Goal: Task Accomplishment & Management: Use online tool/utility

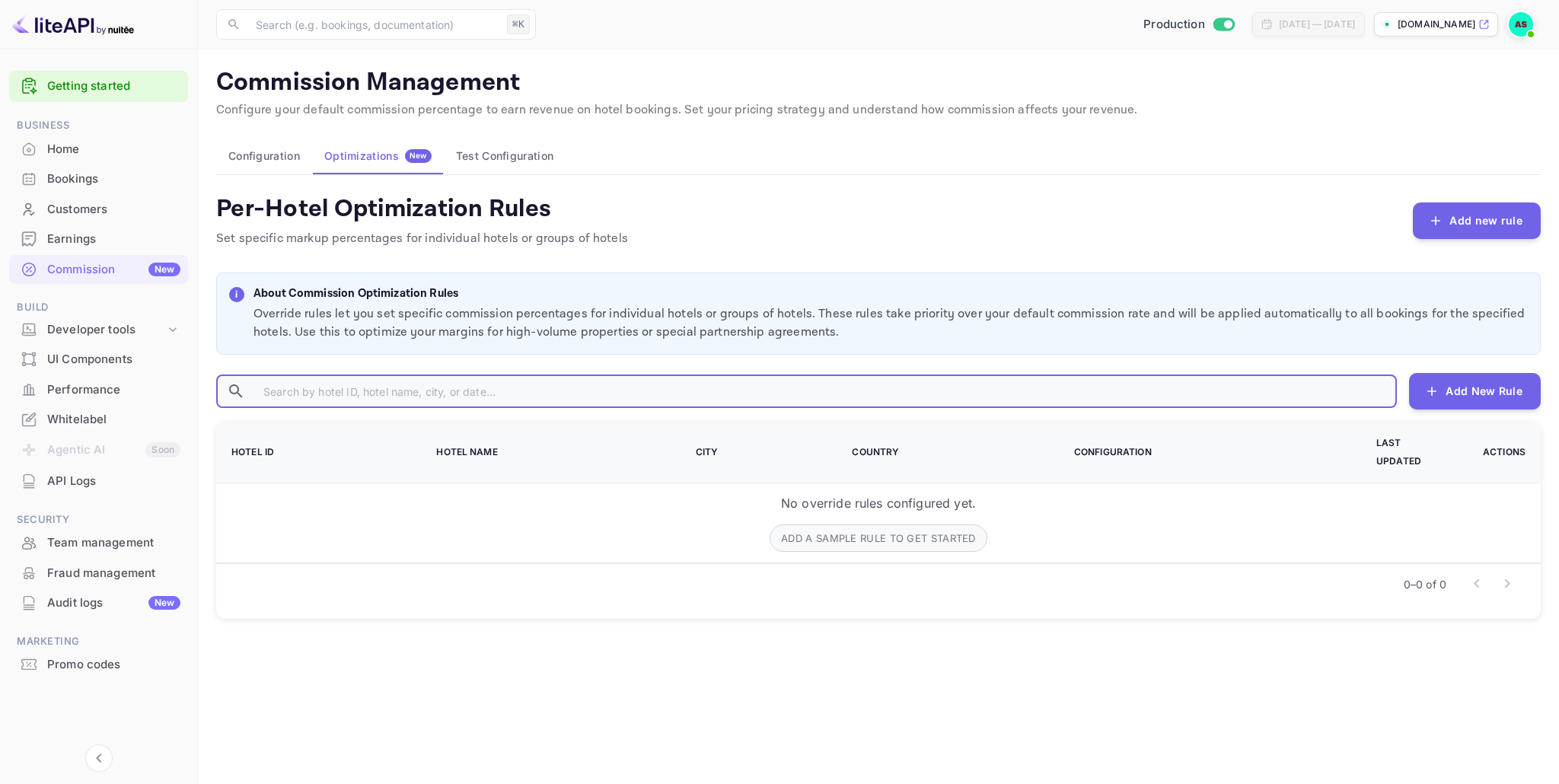
click at [326, 386] on input "text" at bounding box center [823, 392] width 1146 height 34
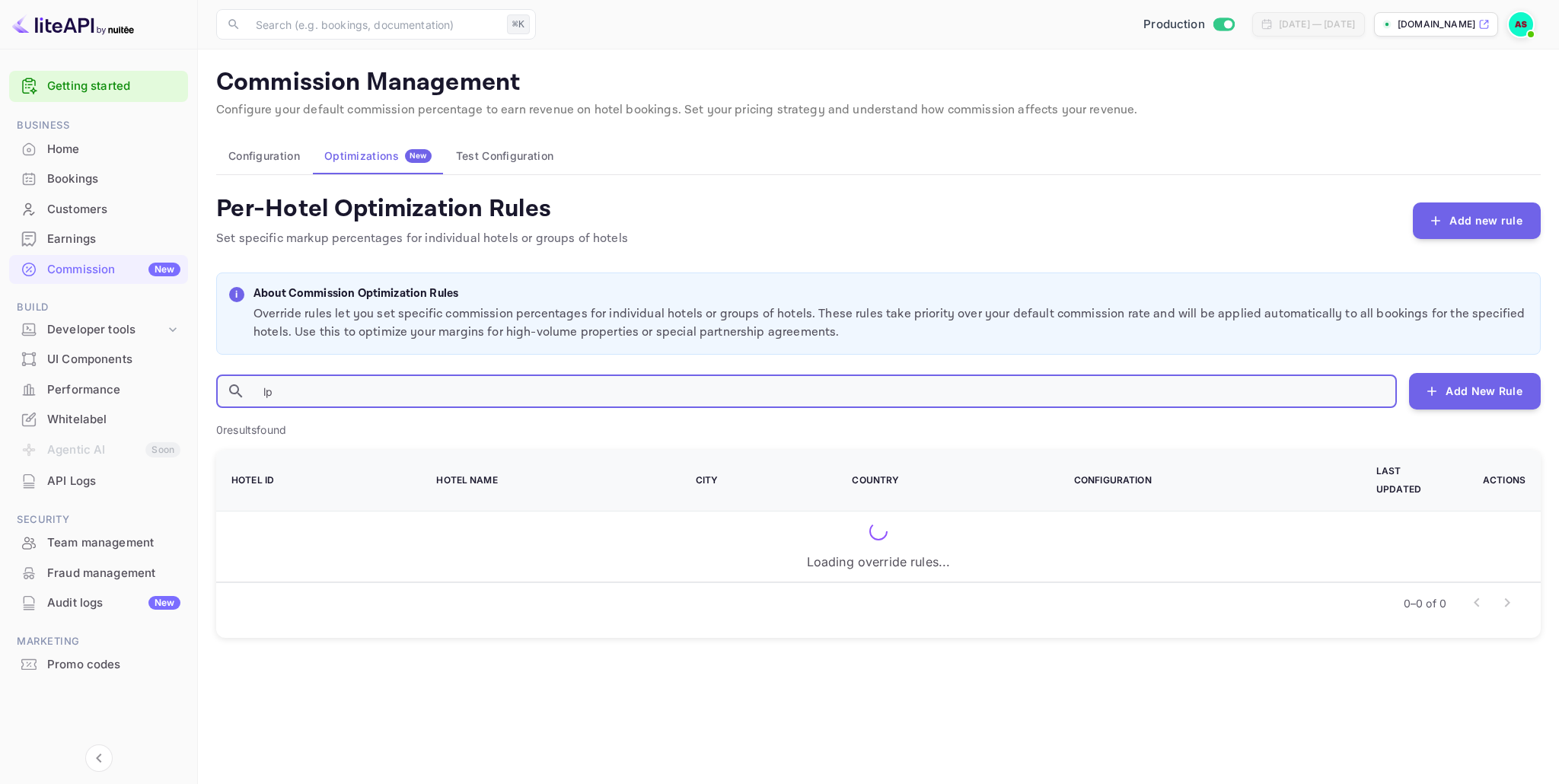
type input "l"
type input "1"
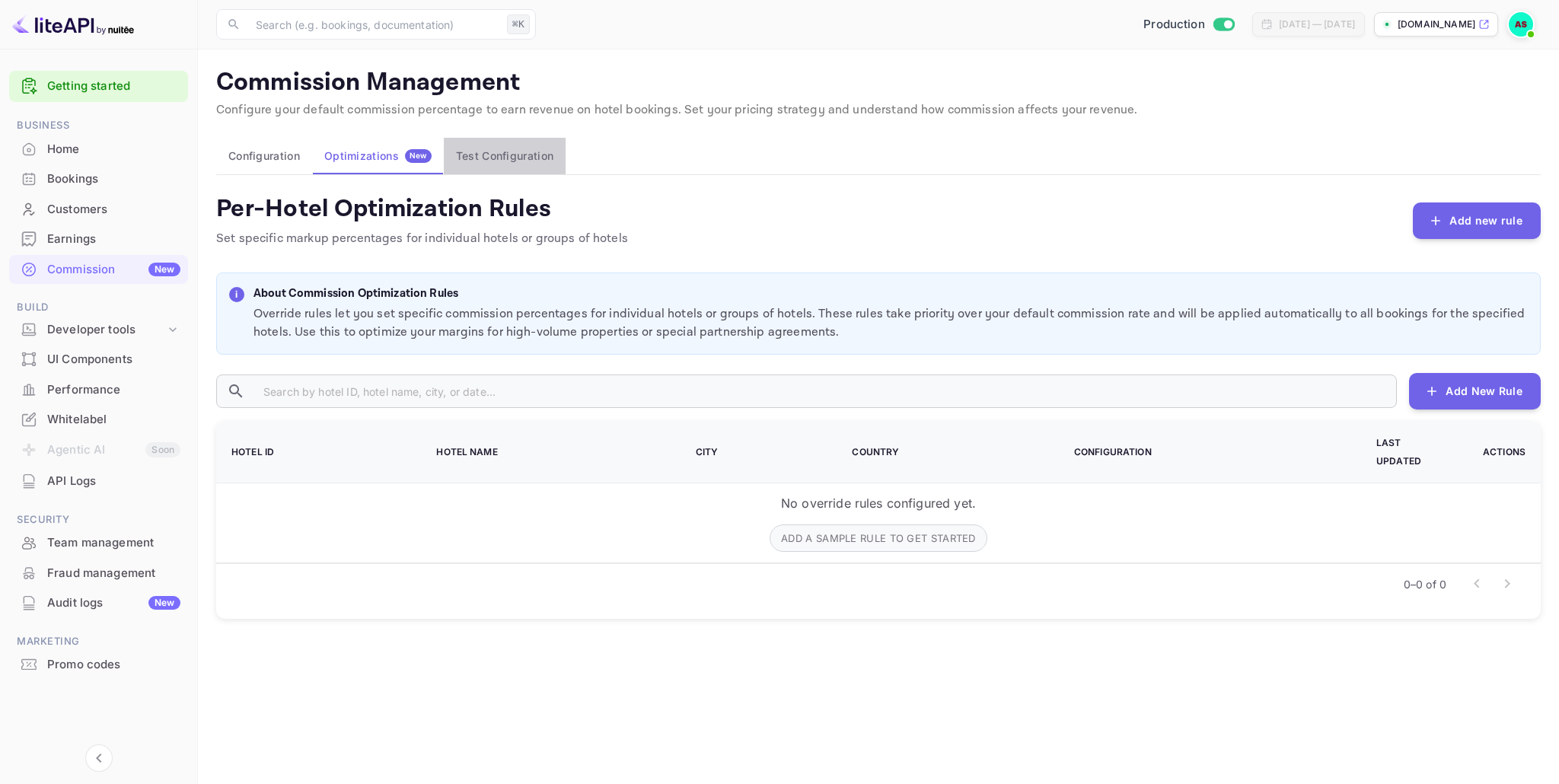
click at [534, 165] on button "Test Configuration" at bounding box center [504, 155] width 121 height 36
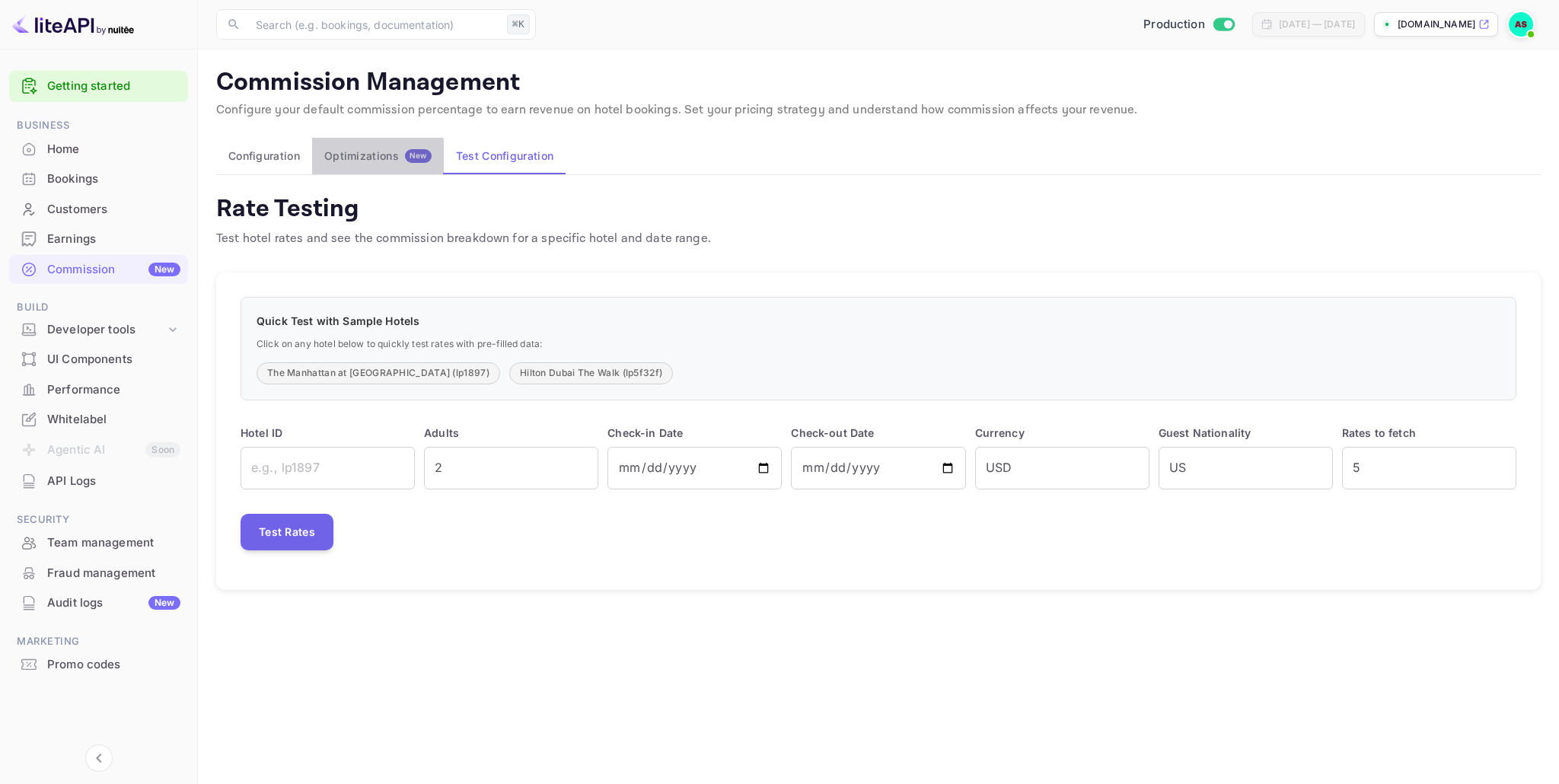
click at [362, 159] on div "Optimizations New" at bounding box center [378, 155] width 107 height 13
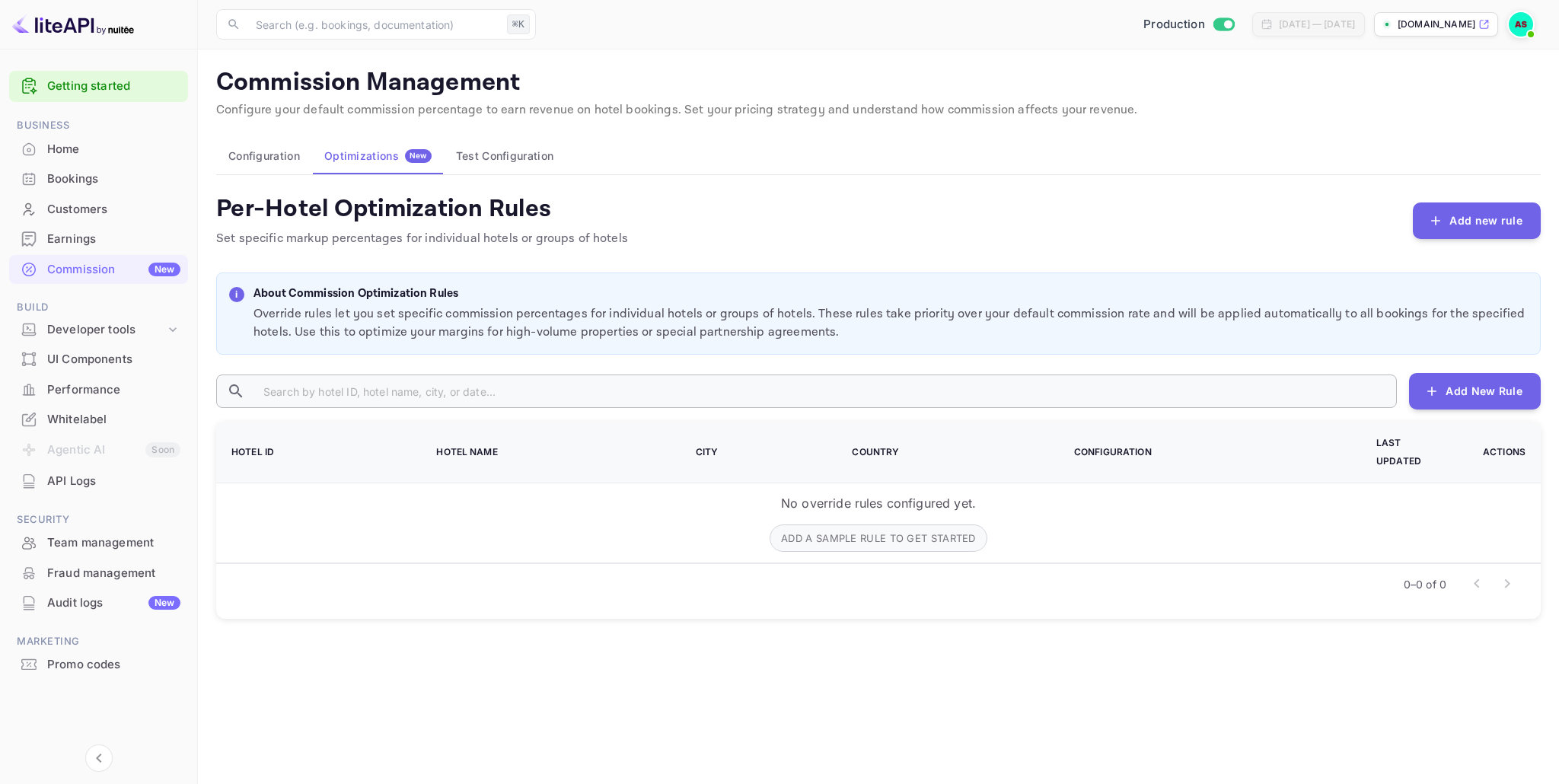
click at [384, 395] on input "text" at bounding box center [823, 392] width 1146 height 34
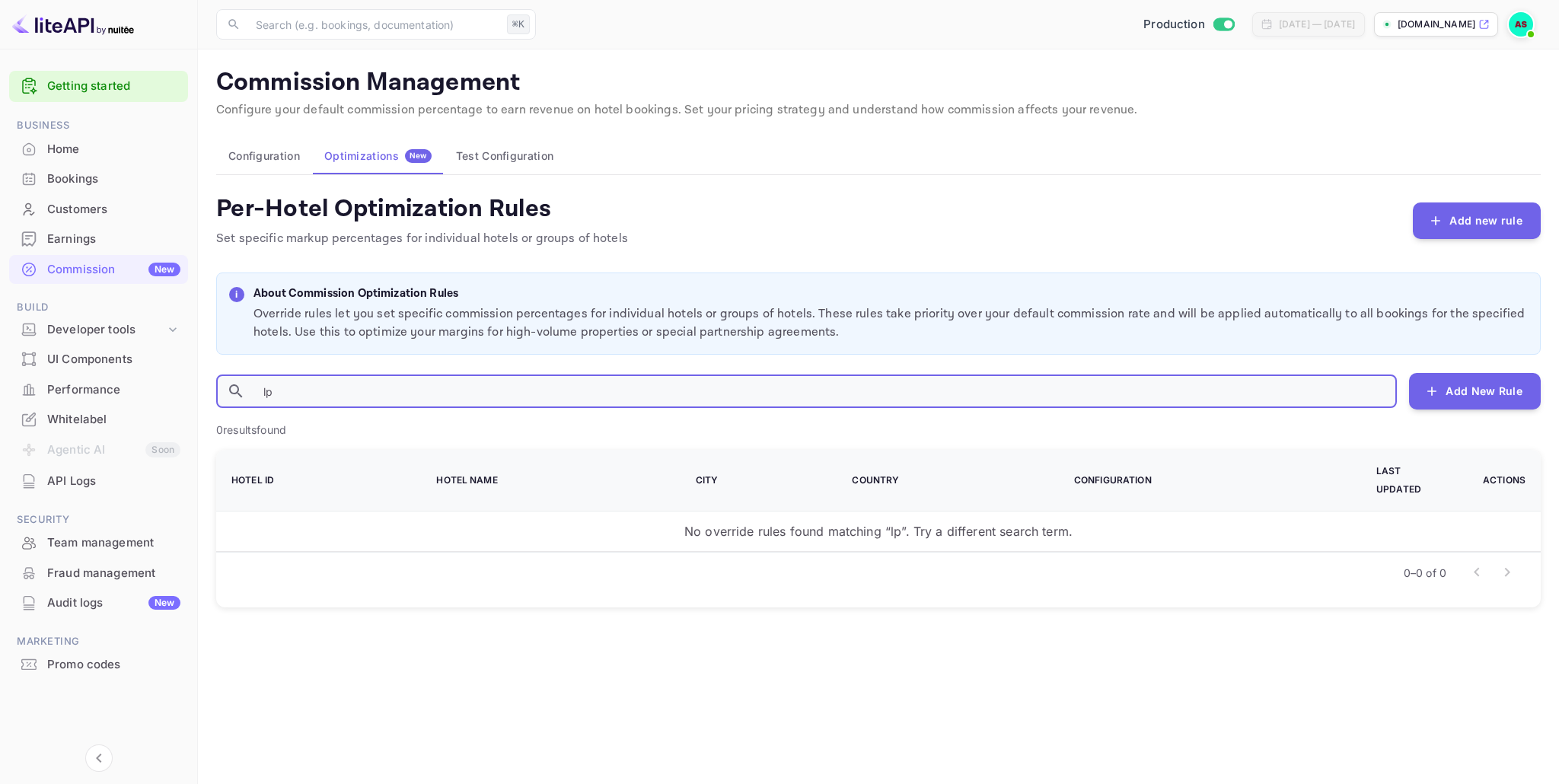
type input "l"
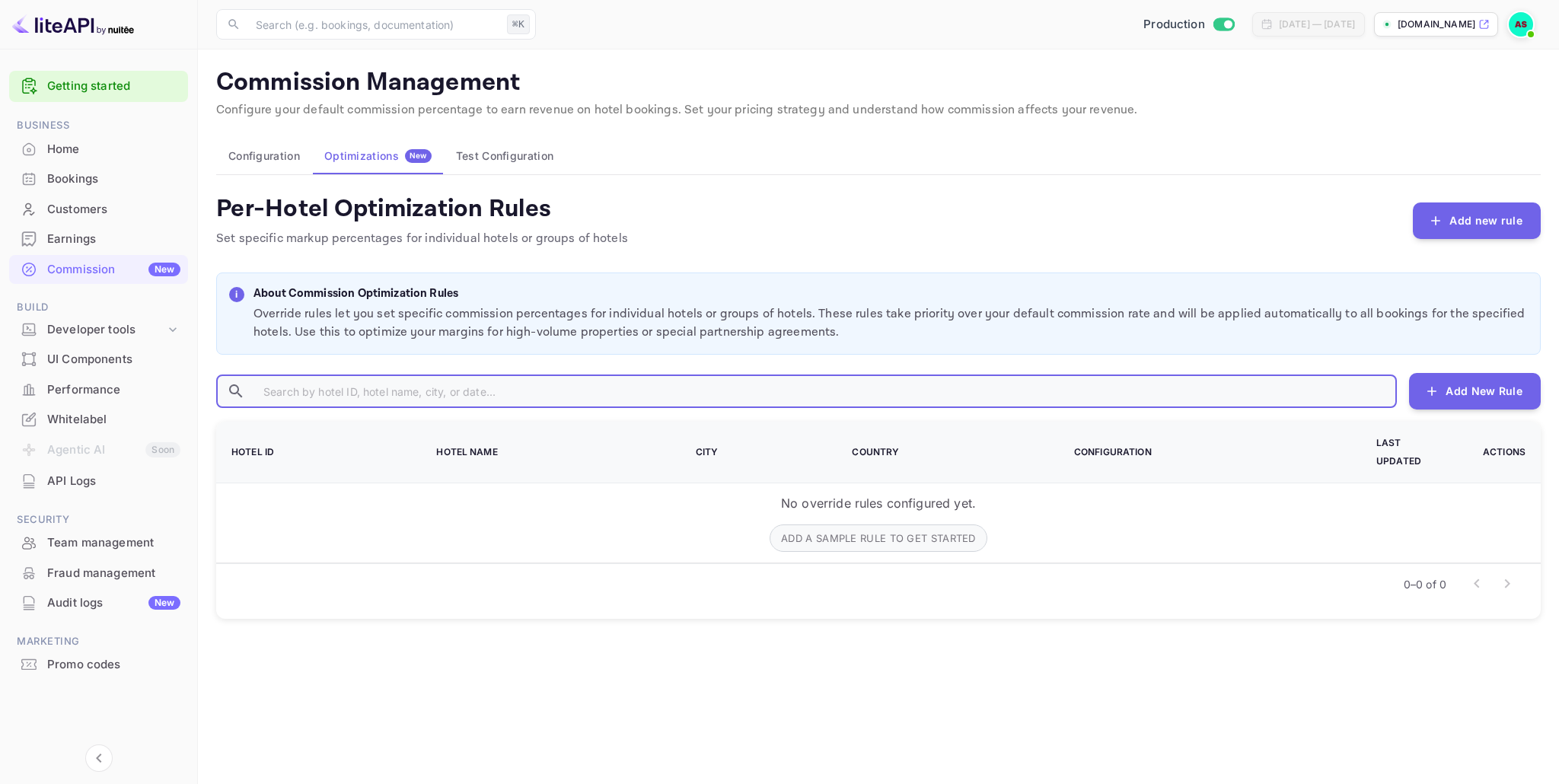
click at [634, 398] on input "text" at bounding box center [823, 392] width 1146 height 34
click at [461, 386] on input "text" at bounding box center [823, 392] width 1146 height 34
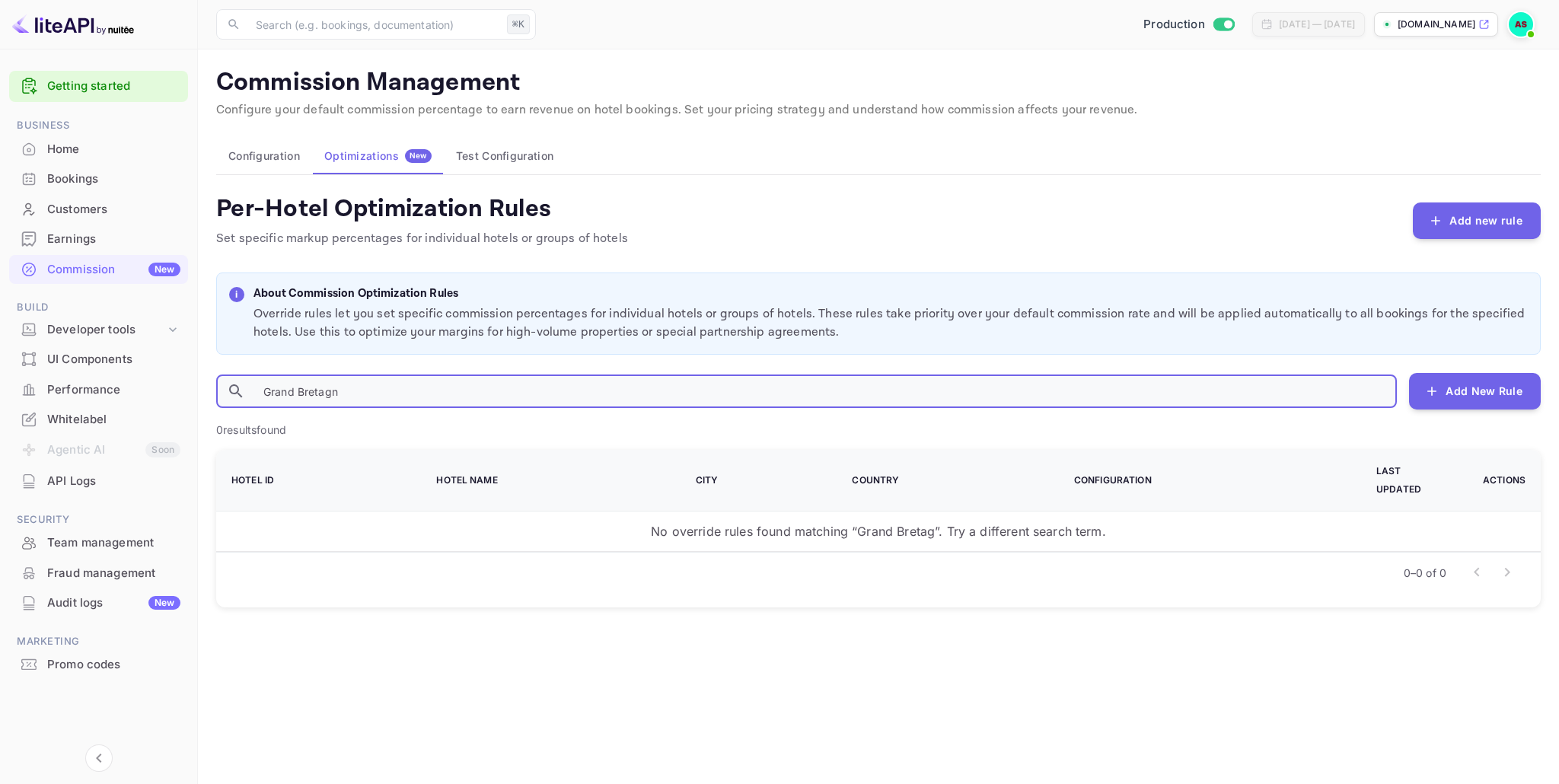
type input "Grand Bretagne"
drag, startPoint x: 381, startPoint y: 385, endPoint x: 246, endPoint y: 385, distance: 135.0
click at [246, 385] on div "Grand Bretagne ​" at bounding box center [807, 392] width 1181 height 34
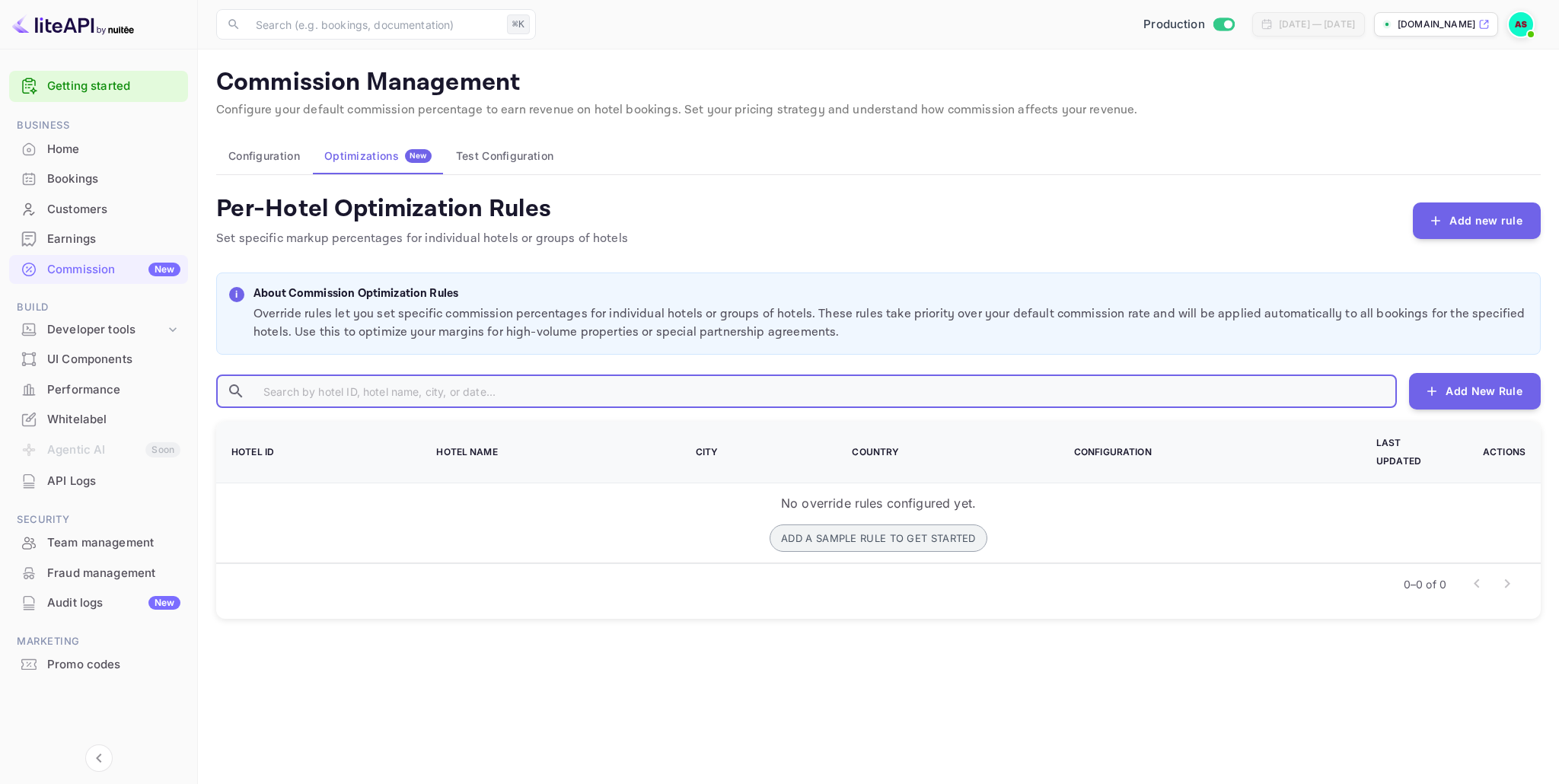
click at [866, 524] on button "Add a sample rule to get started" at bounding box center [878, 538] width 218 height 27
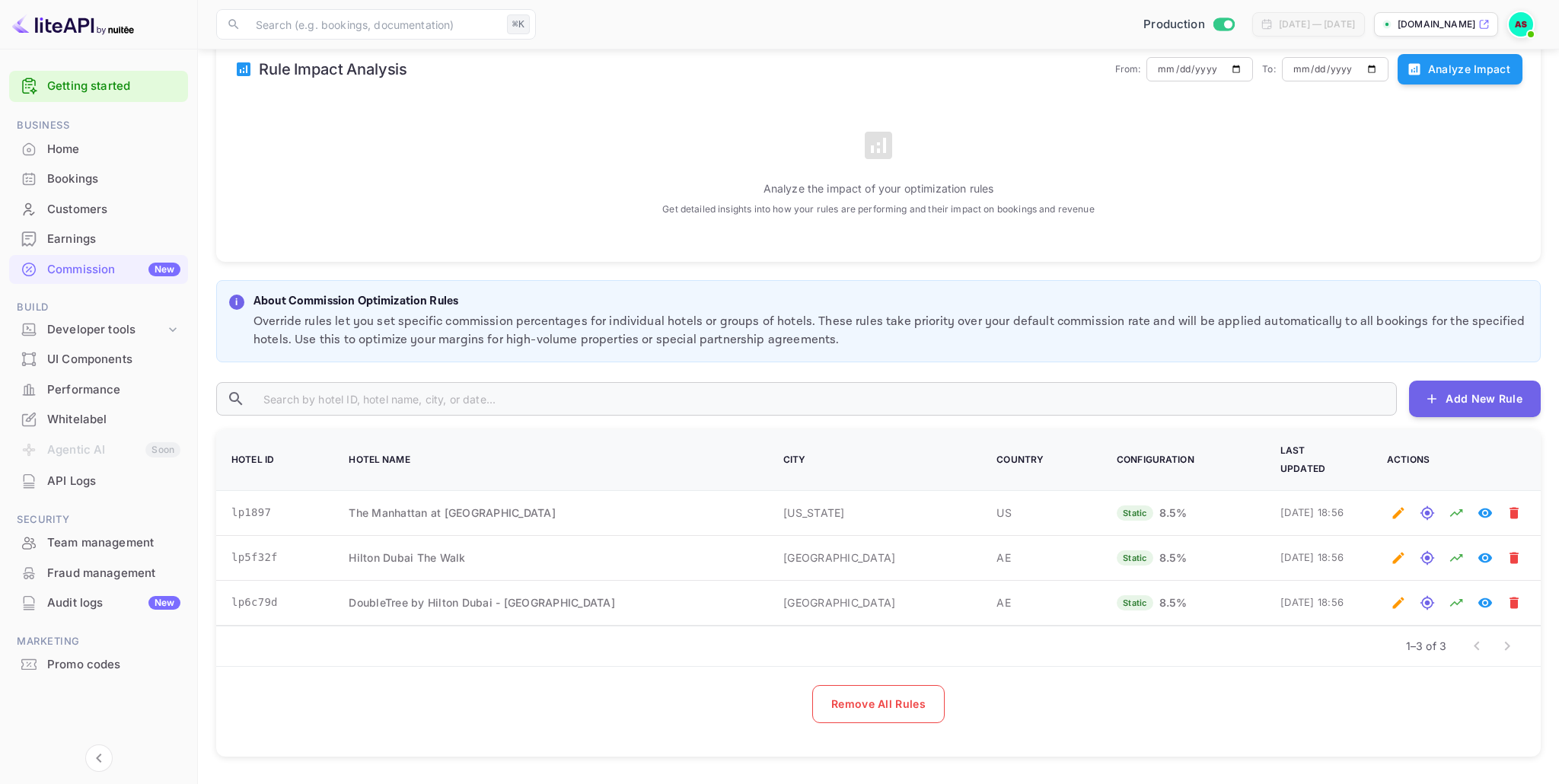
scroll to position [239, 0]
click at [1402, 550] on icon "Edit optimization rule" at bounding box center [1398, 557] width 15 height 15
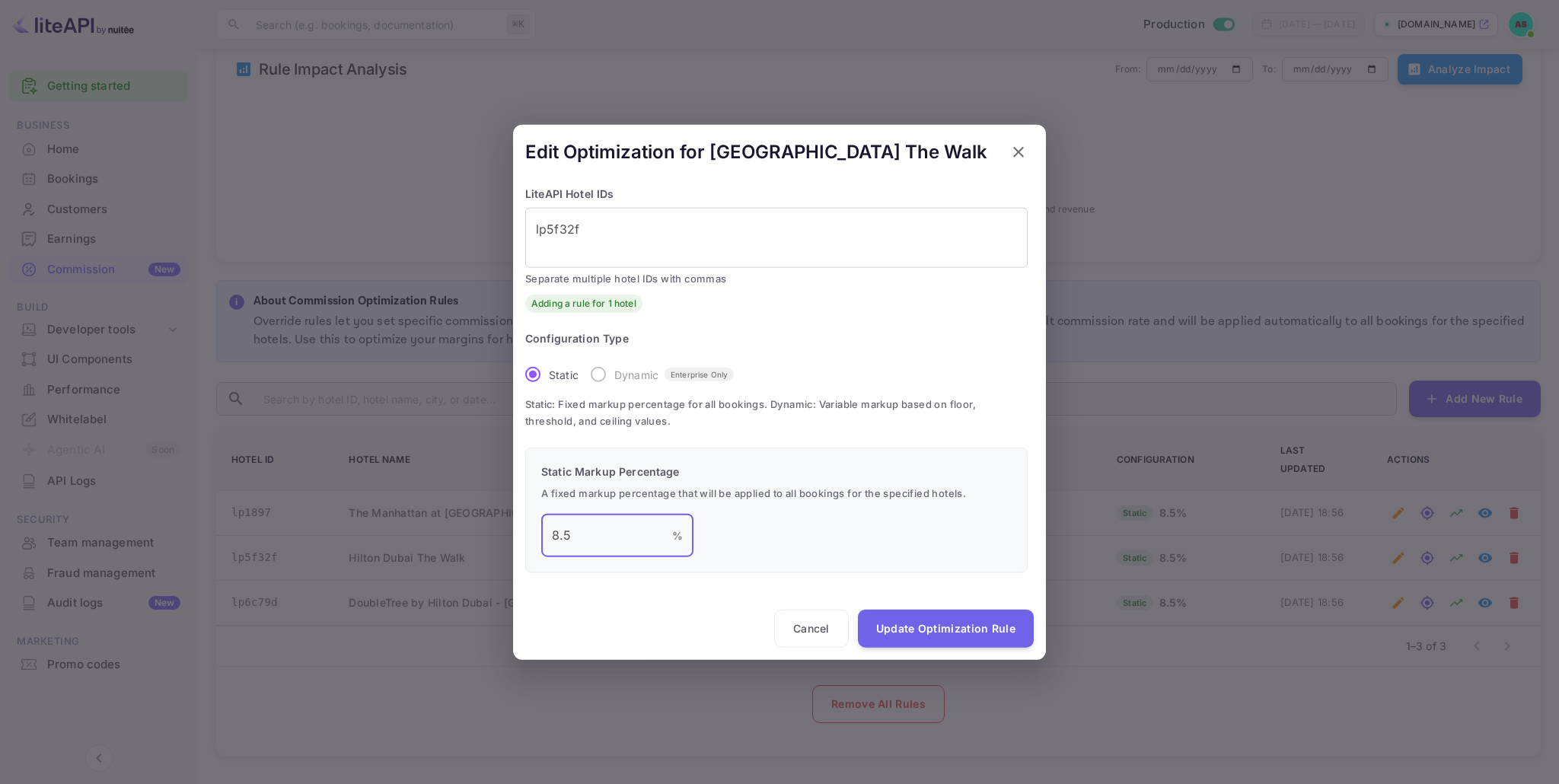
drag, startPoint x: 573, startPoint y: 535, endPoint x: 542, endPoint y: 531, distance: 31.3
click at [542, 531] on input "8.5" at bounding box center [607, 535] width 131 height 43
type input "7"
click at [925, 630] on button "Update Optimization Rule" at bounding box center [946, 627] width 175 height 38
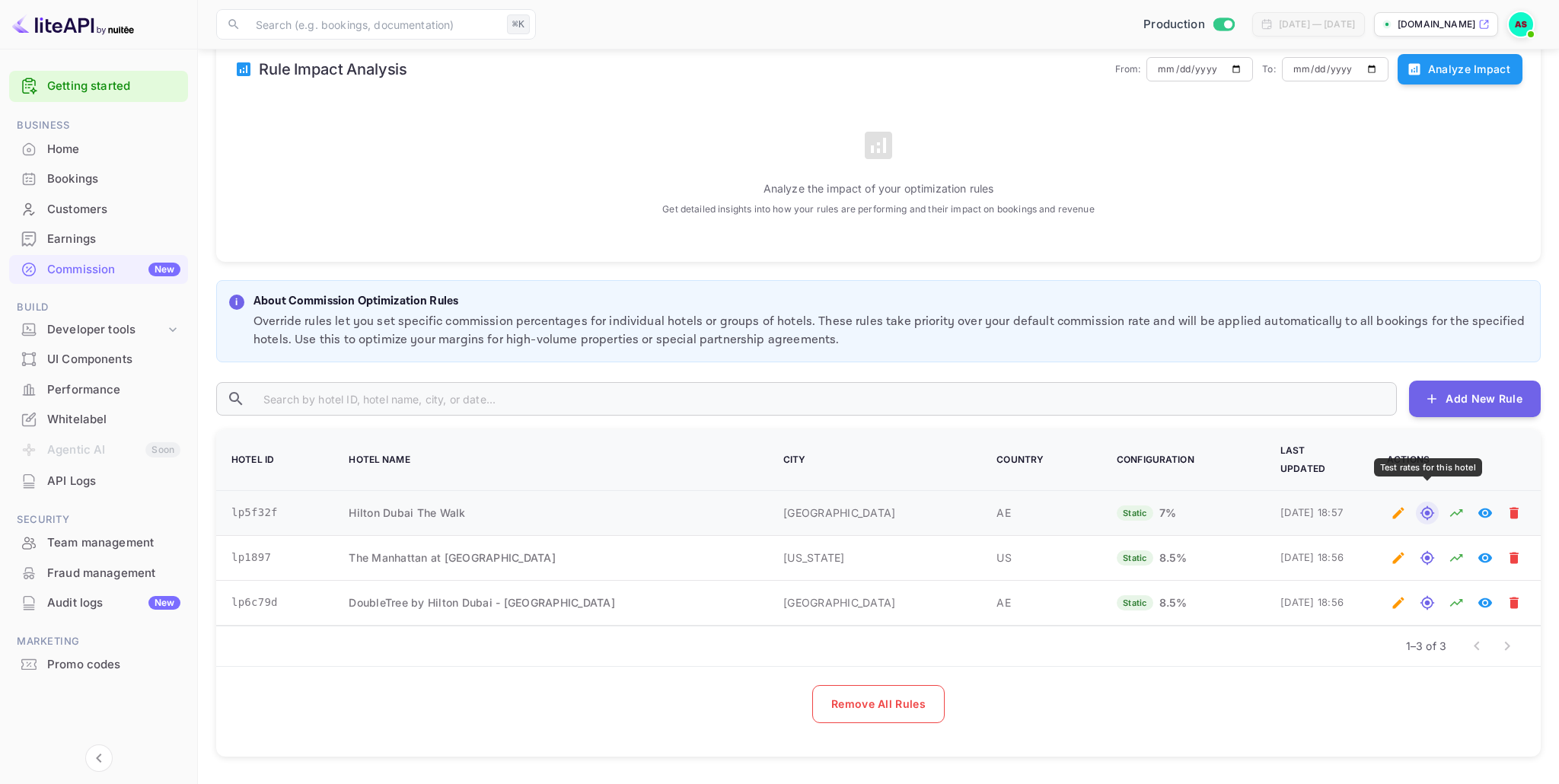
click at [1427, 506] on icon "Test rates for this hotel" at bounding box center [1427, 512] width 13 height 13
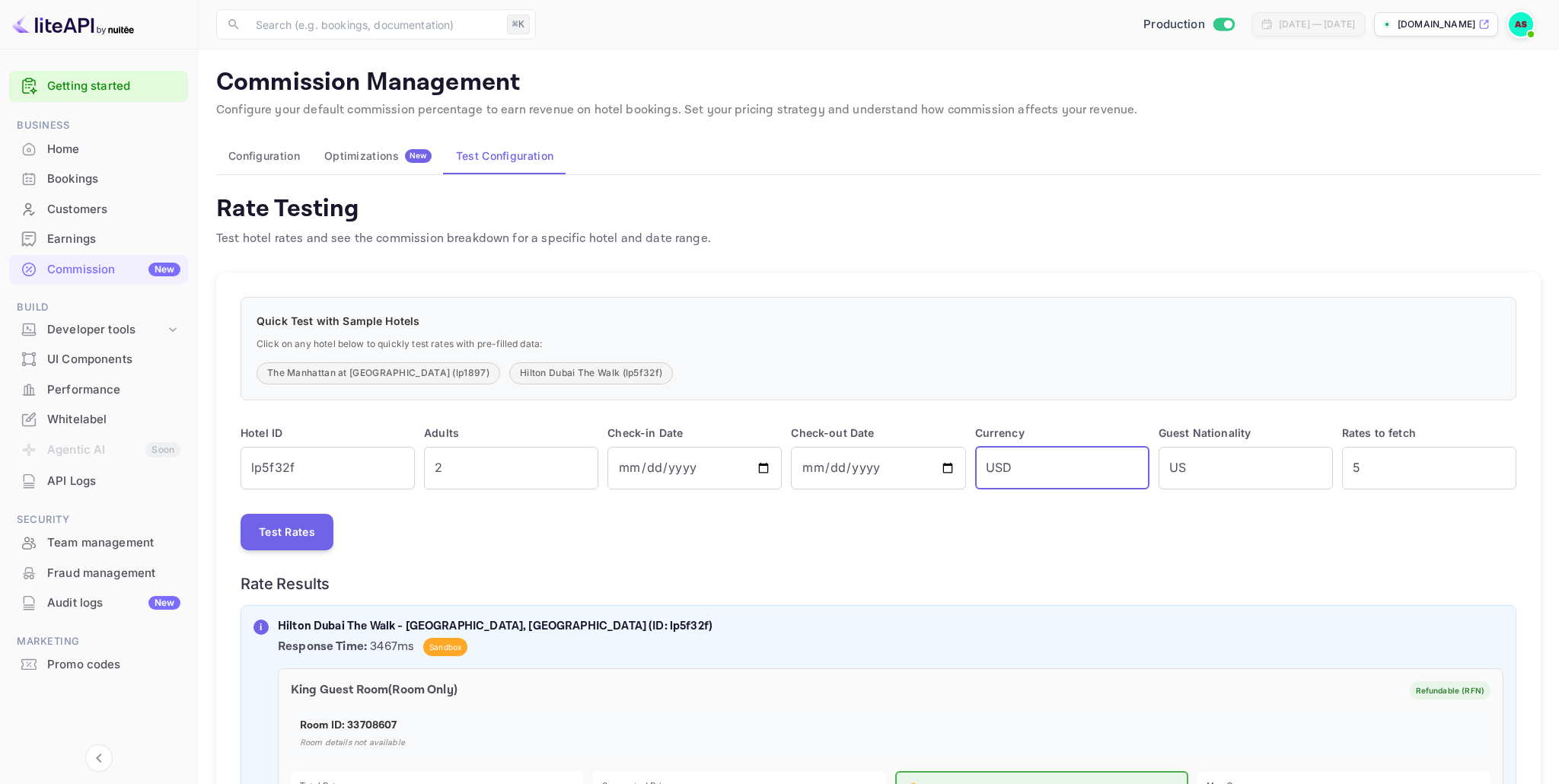
click at [1031, 464] on input "USD" at bounding box center [1062, 468] width 175 height 43
drag, startPoint x: 1031, startPoint y: 464, endPoint x: 964, endPoint y: 461, distance: 67.1
click at [965, 461] on div "Hotel ID lp5f32f ​ Adults 2 ​ Check-in Date 2025-10-17 ​ Check-out Date 2025-10…" at bounding box center [874, 452] width 1285 height 74
type input "EUR"
click at [1046, 521] on div "Test Rates" at bounding box center [877, 532] width 1275 height 36
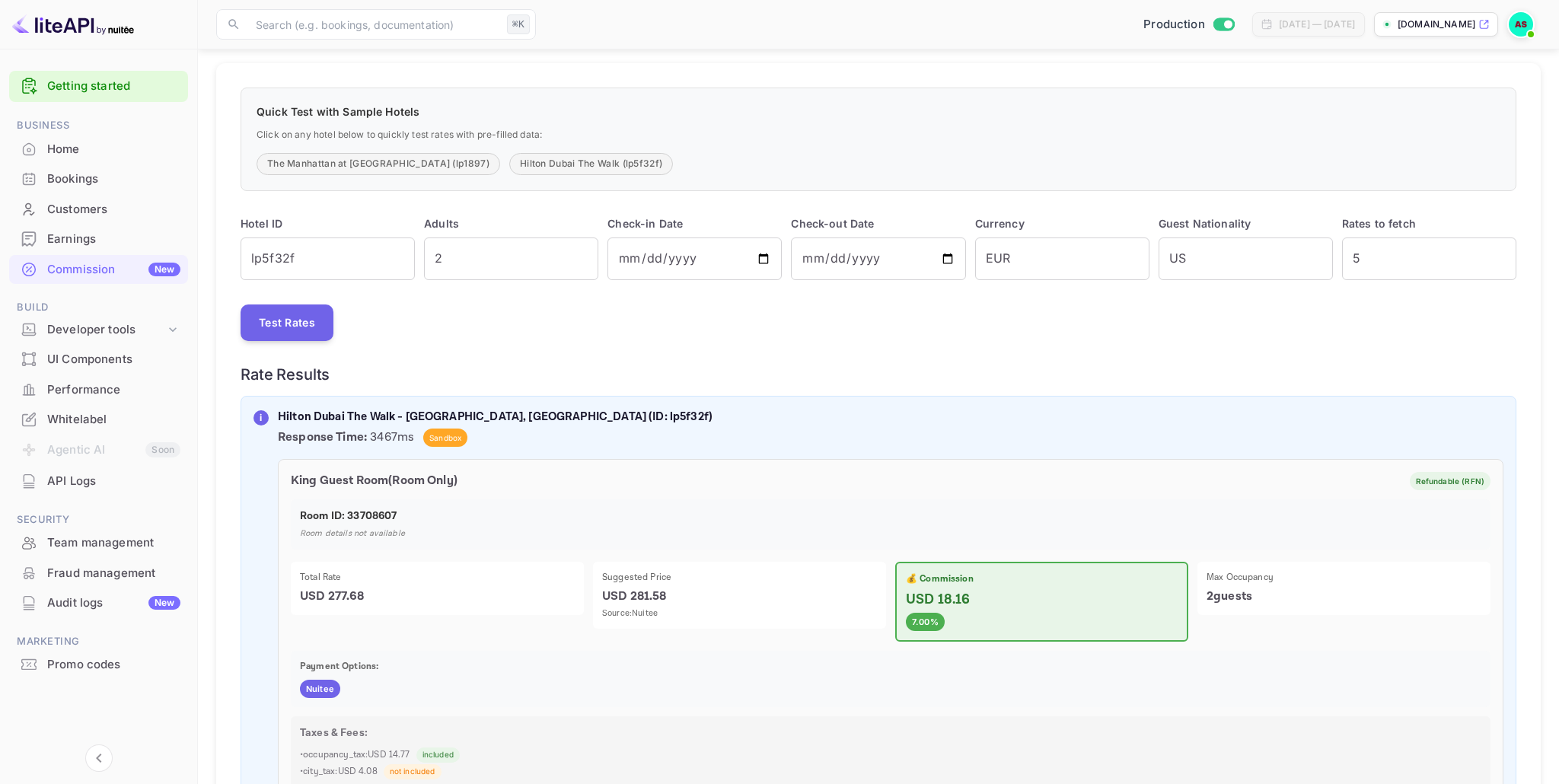
scroll to position [188, 0]
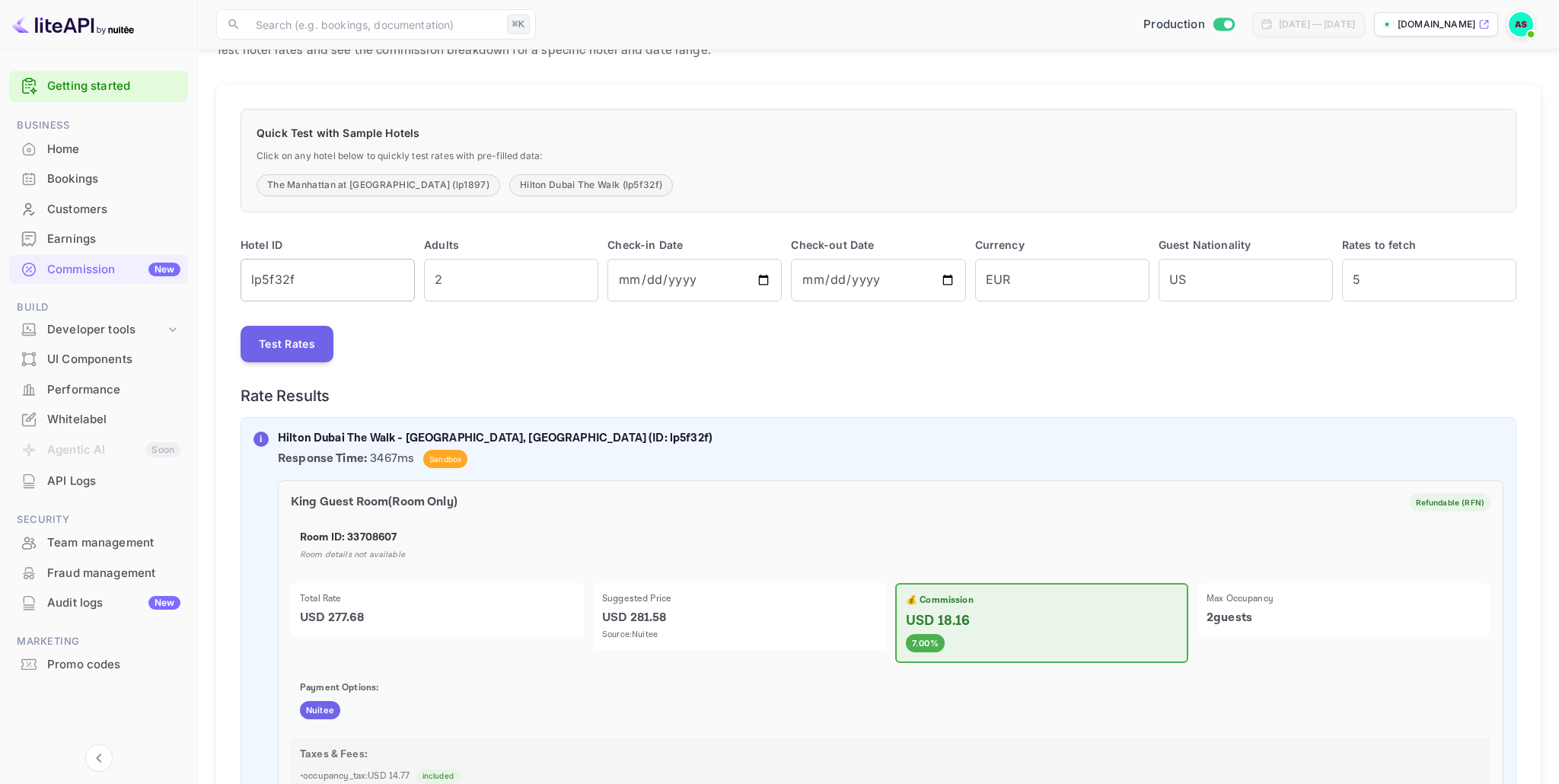
click at [294, 343] on button "Test Rates" at bounding box center [286, 344] width 93 height 36
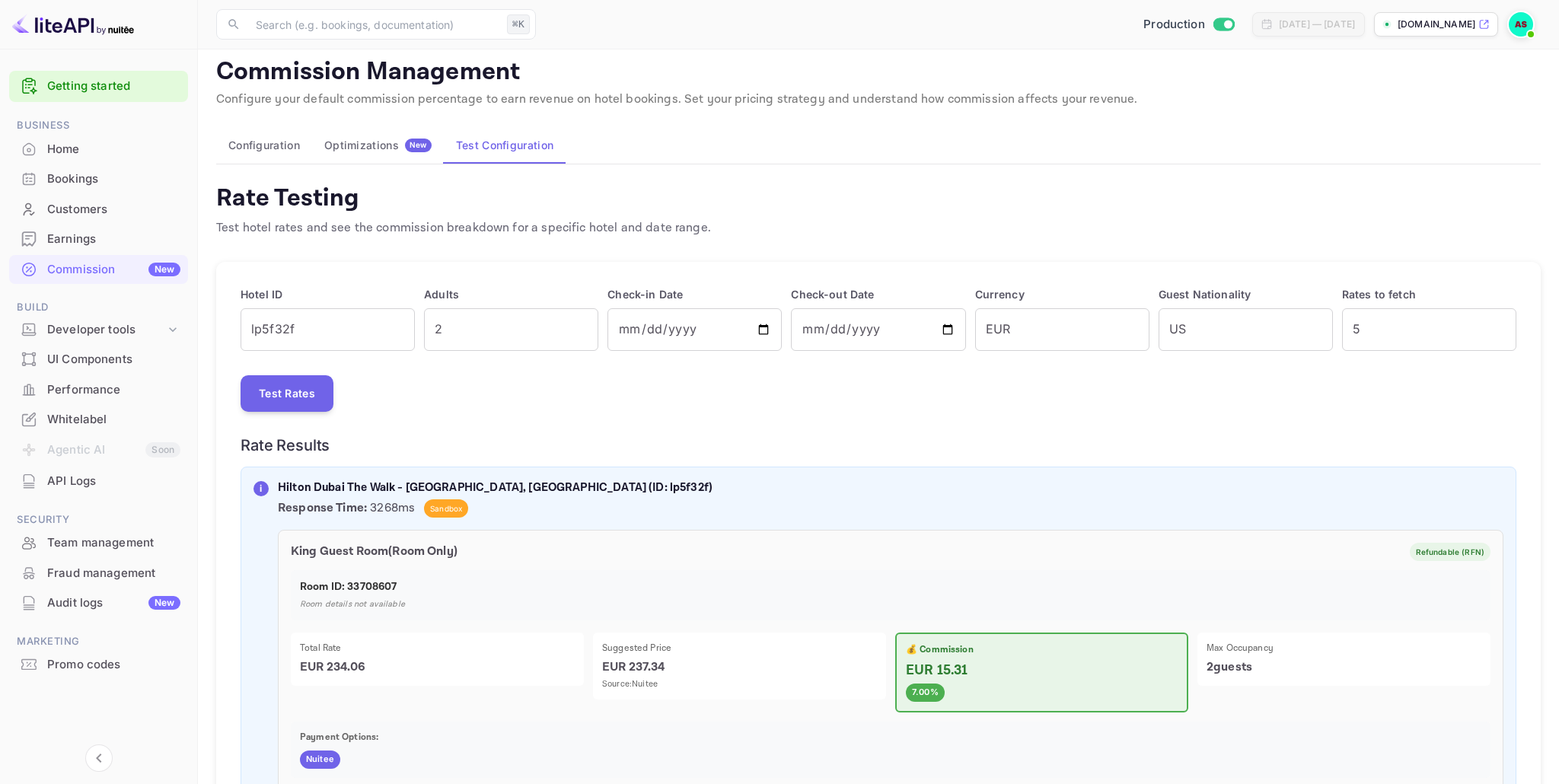
scroll to position [0, 0]
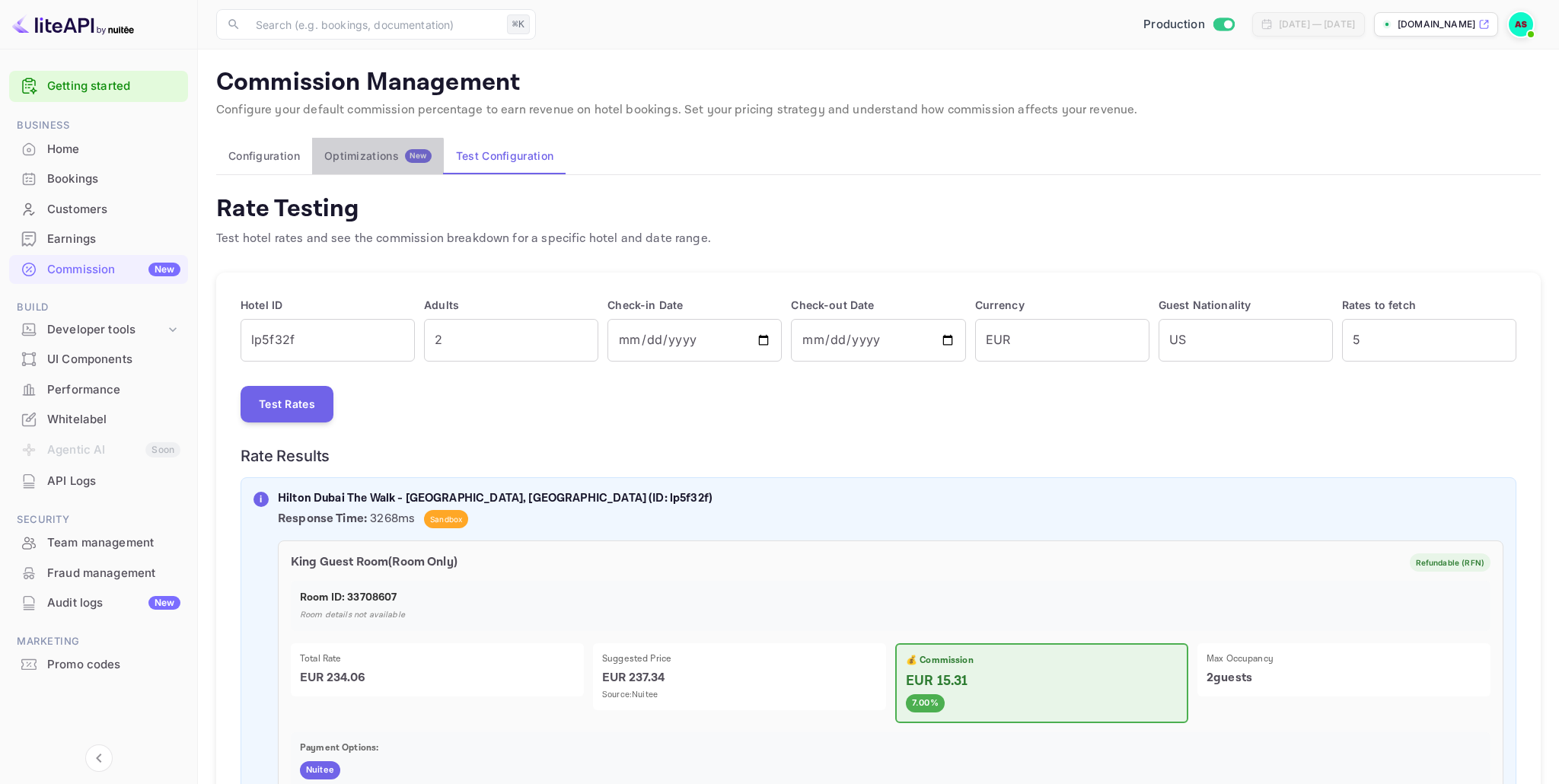
click at [372, 163] on button "Optimizations New" at bounding box center [378, 155] width 132 height 36
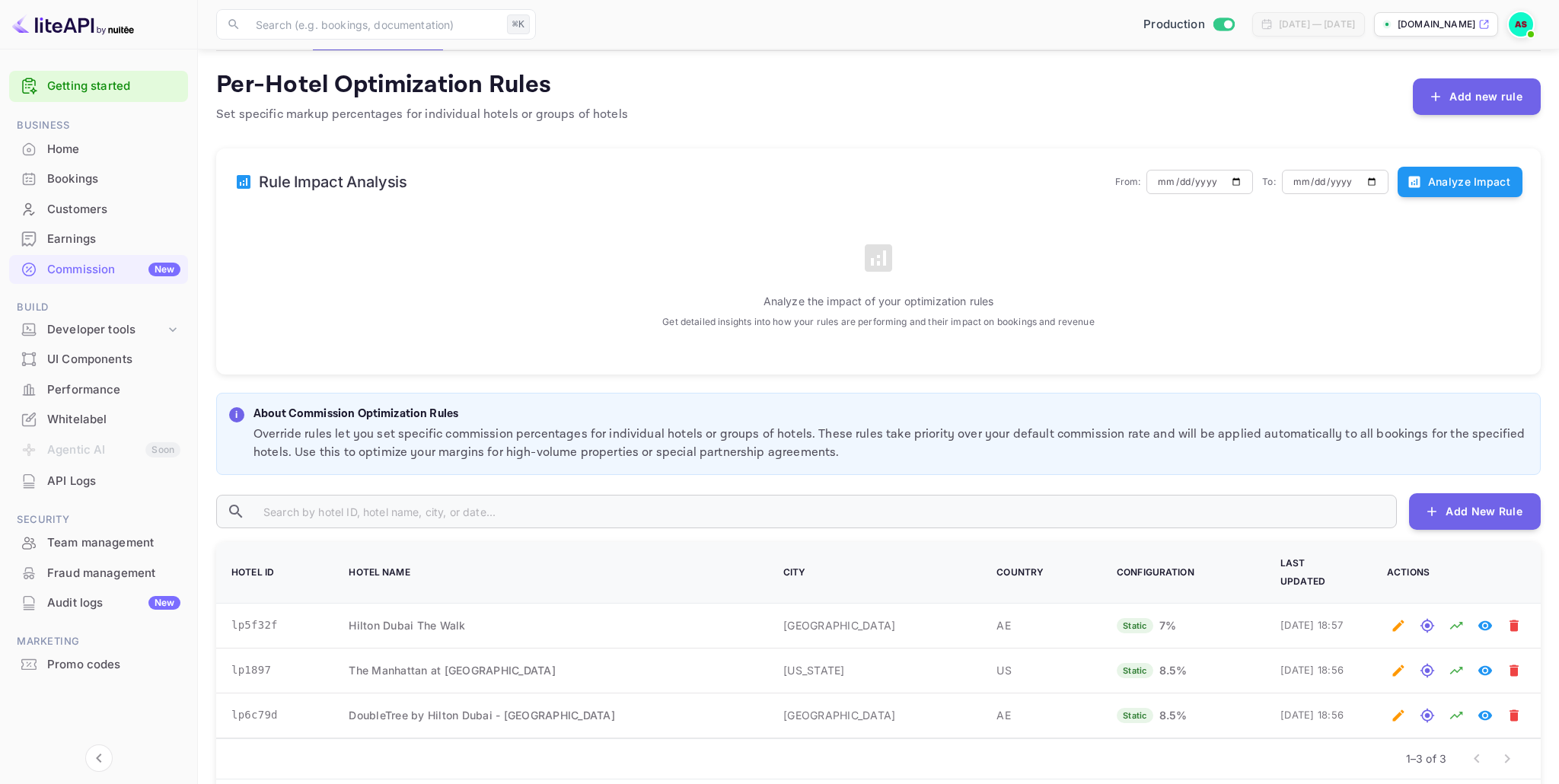
scroll to position [150, 0]
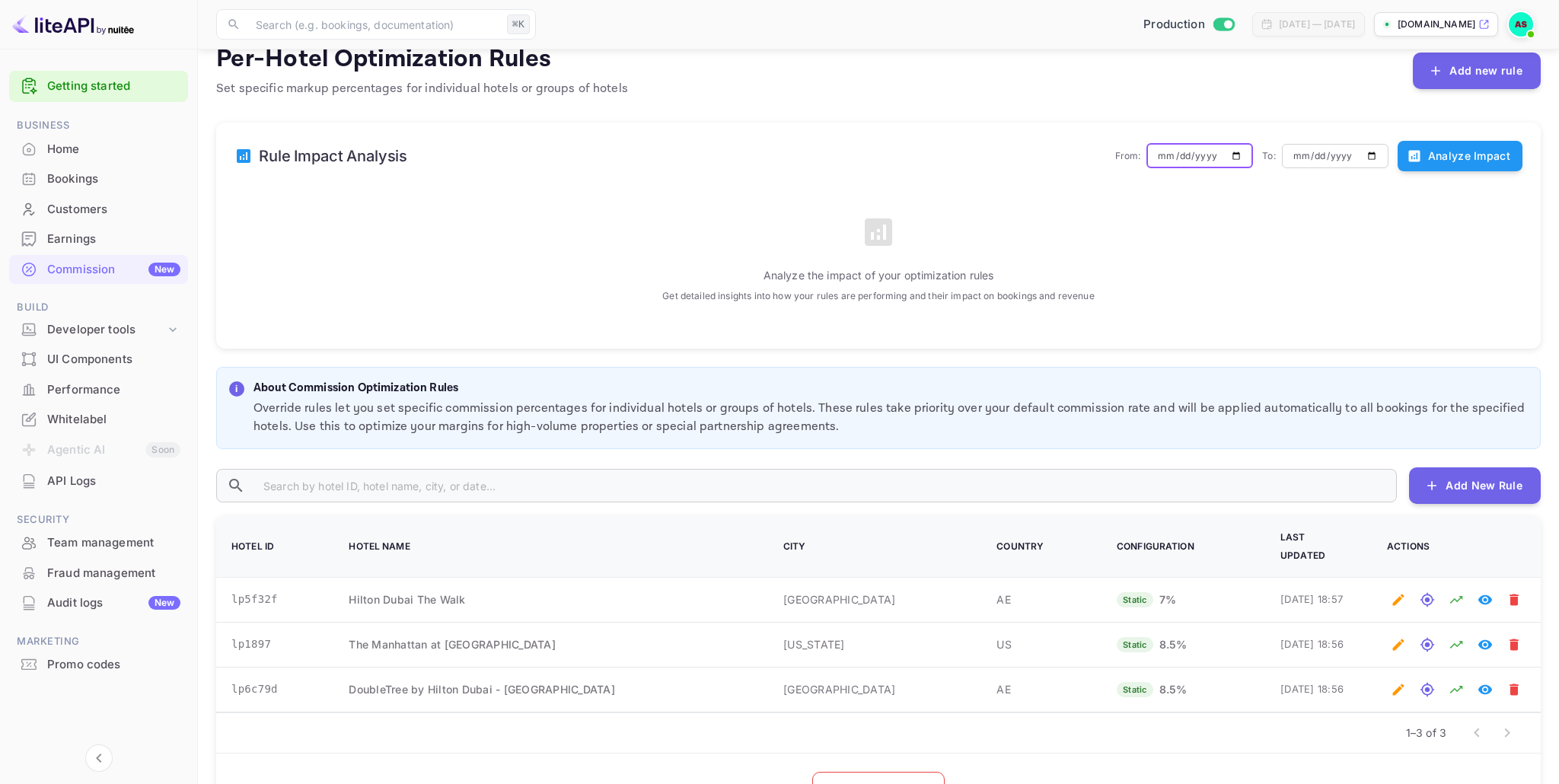
click at [1183, 157] on input "2025-06-18" at bounding box center [1199, 155] width 106 height 26
click at [1156, 158] on input "2025-06-18" at bounding box center [1199, 155] width 106 height 26
click at [1447, 154] on button "Analyze Impact" at bounding box center [1460, 156] width 125 height 30
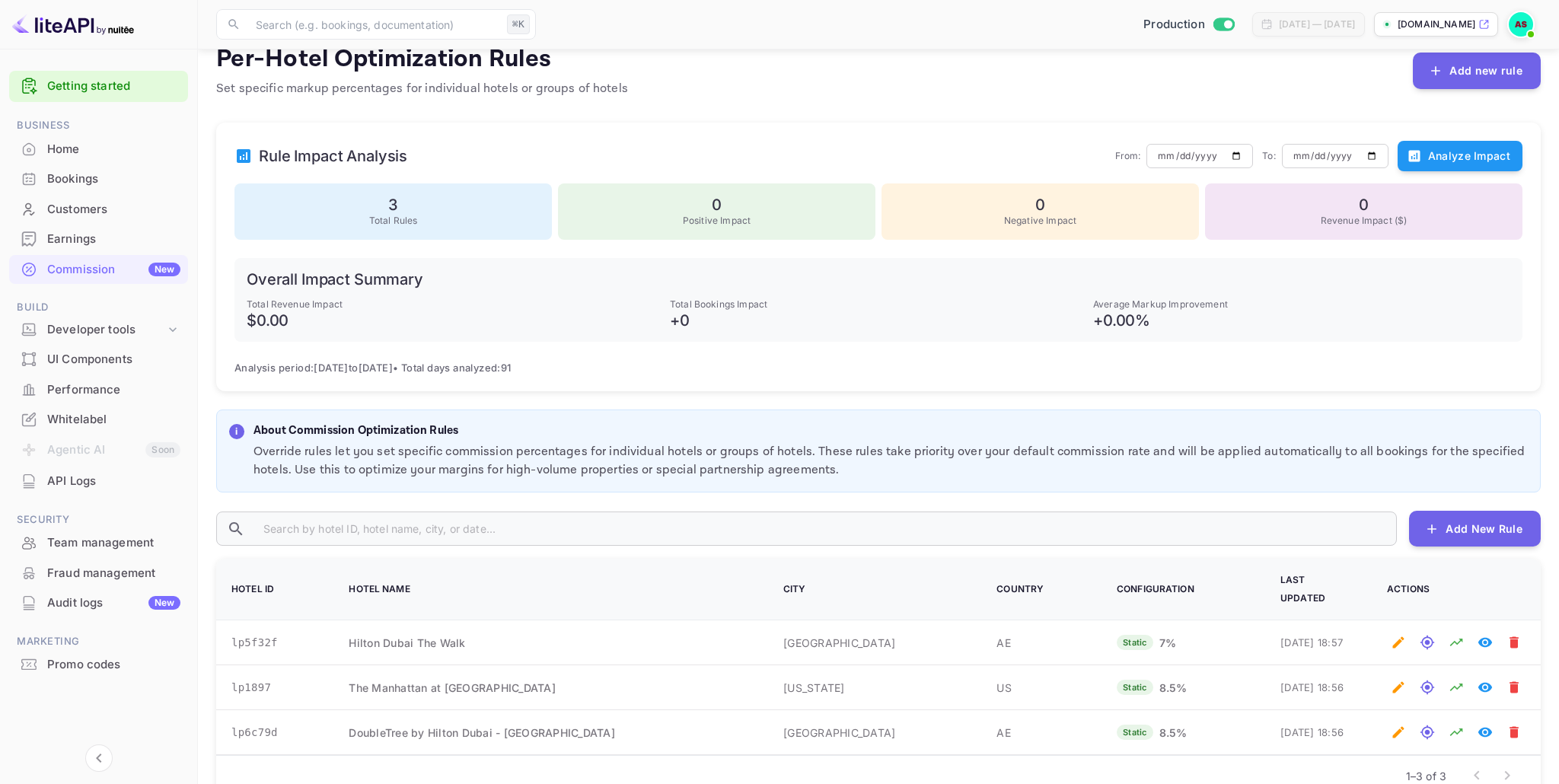
scroll to position [0, 0]
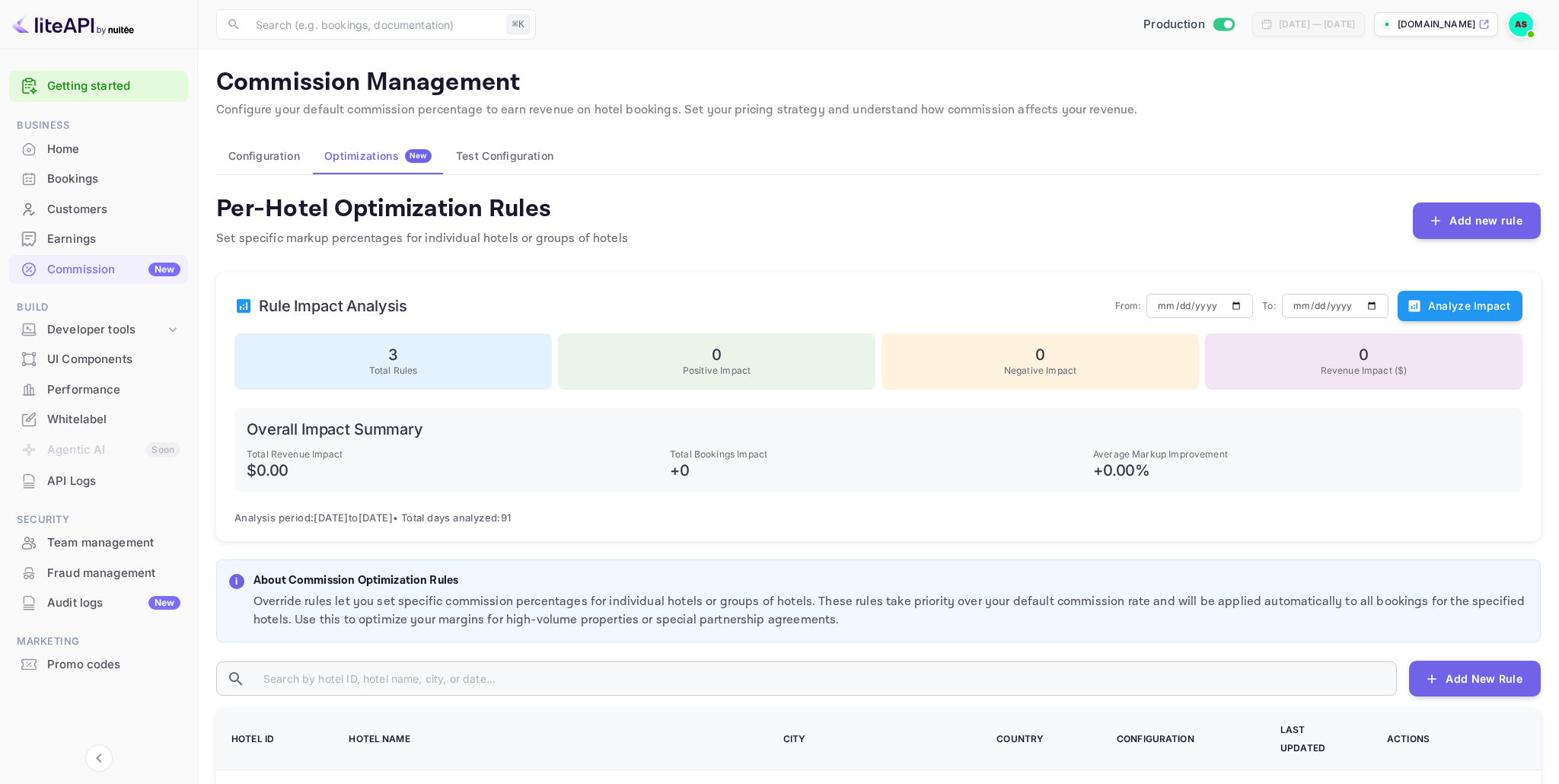
click at [474, 153] on button "Test Configuration" at bounding box center [504, 155] width 121 height 36
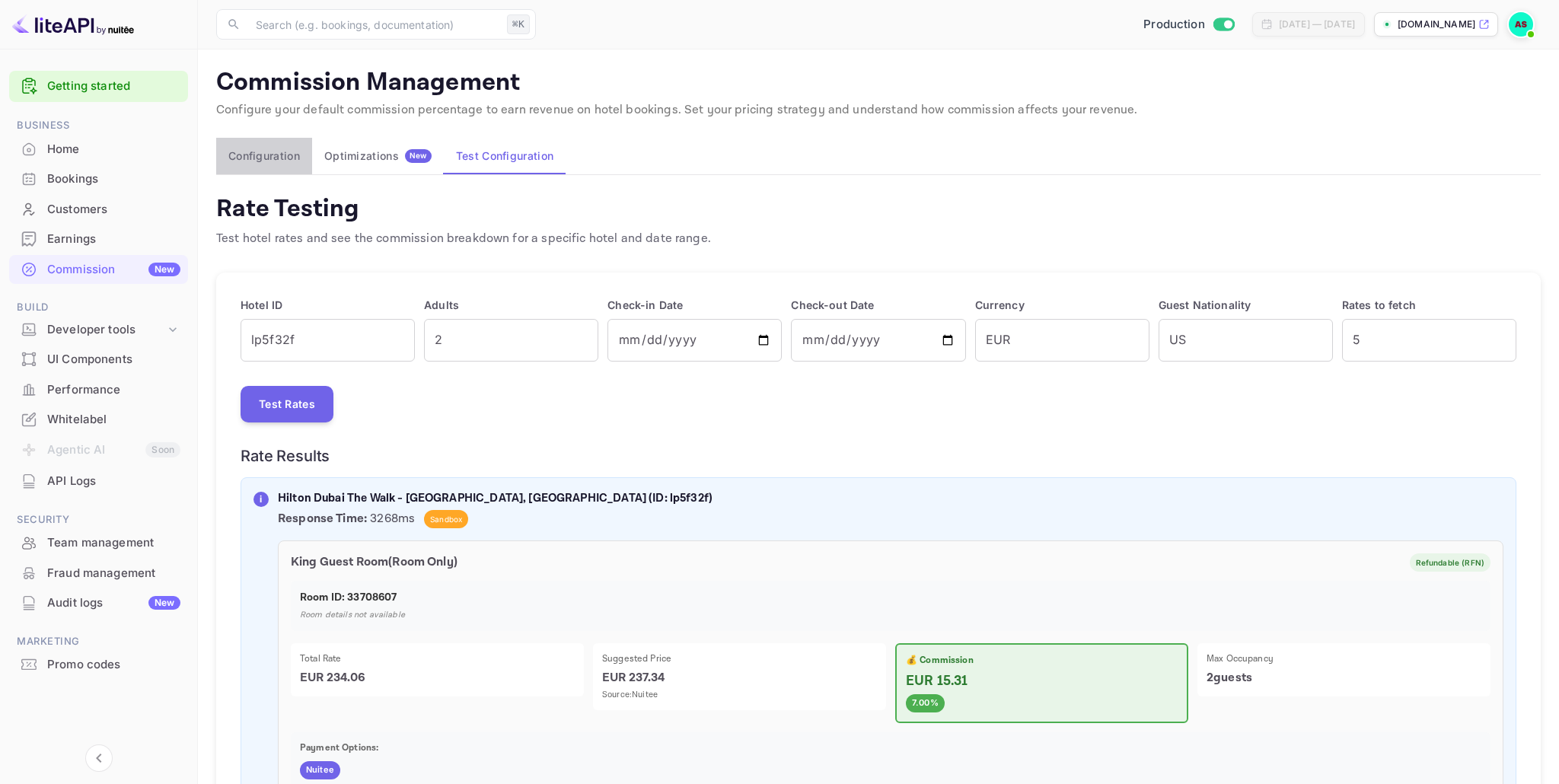
click at [277, 157] on button "Configuration" at bounding box center [264, 155] width 96 height 36
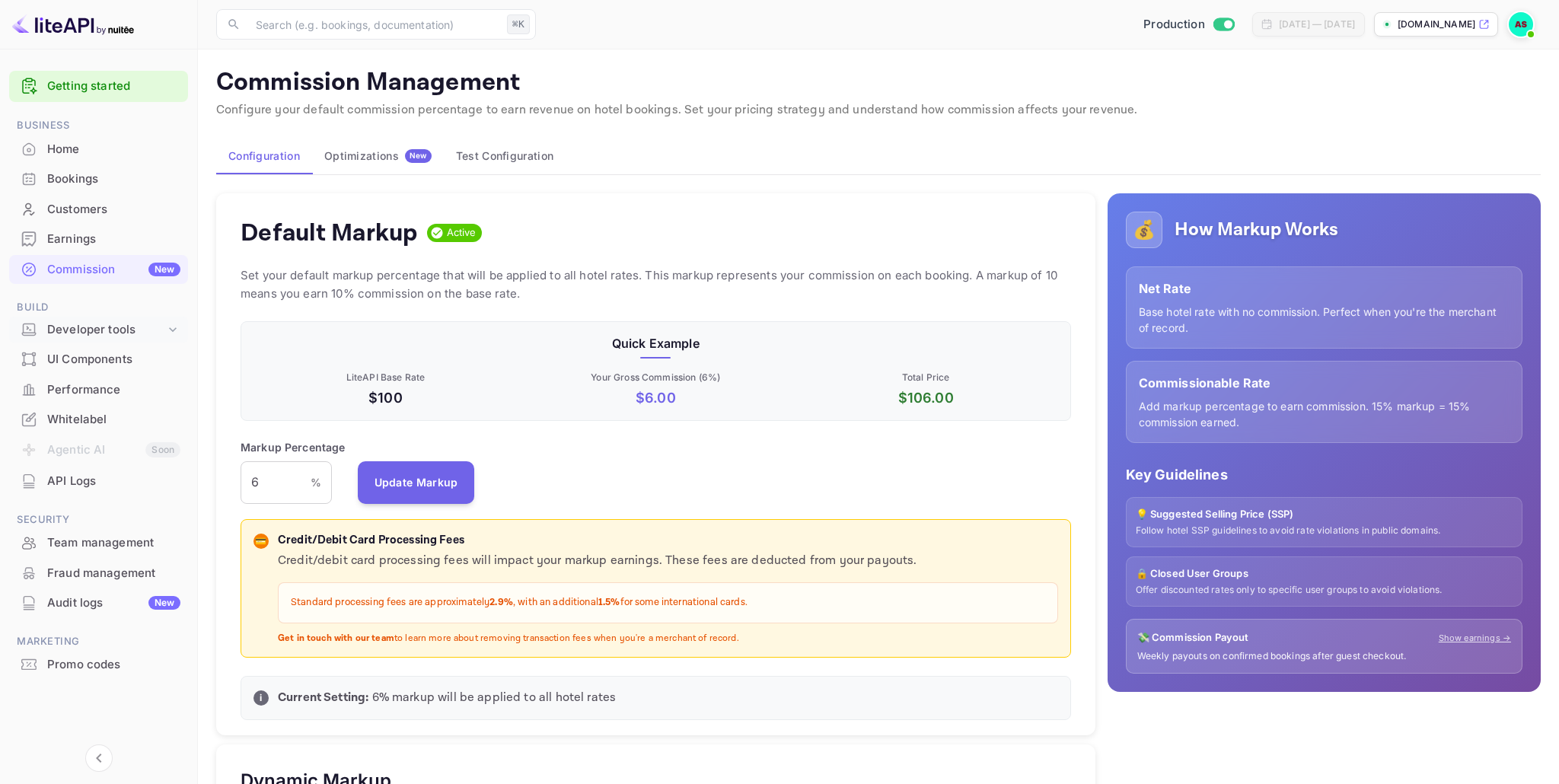
click at [165, 332] on icon at bounding box center [172, 329] width 15 height 15
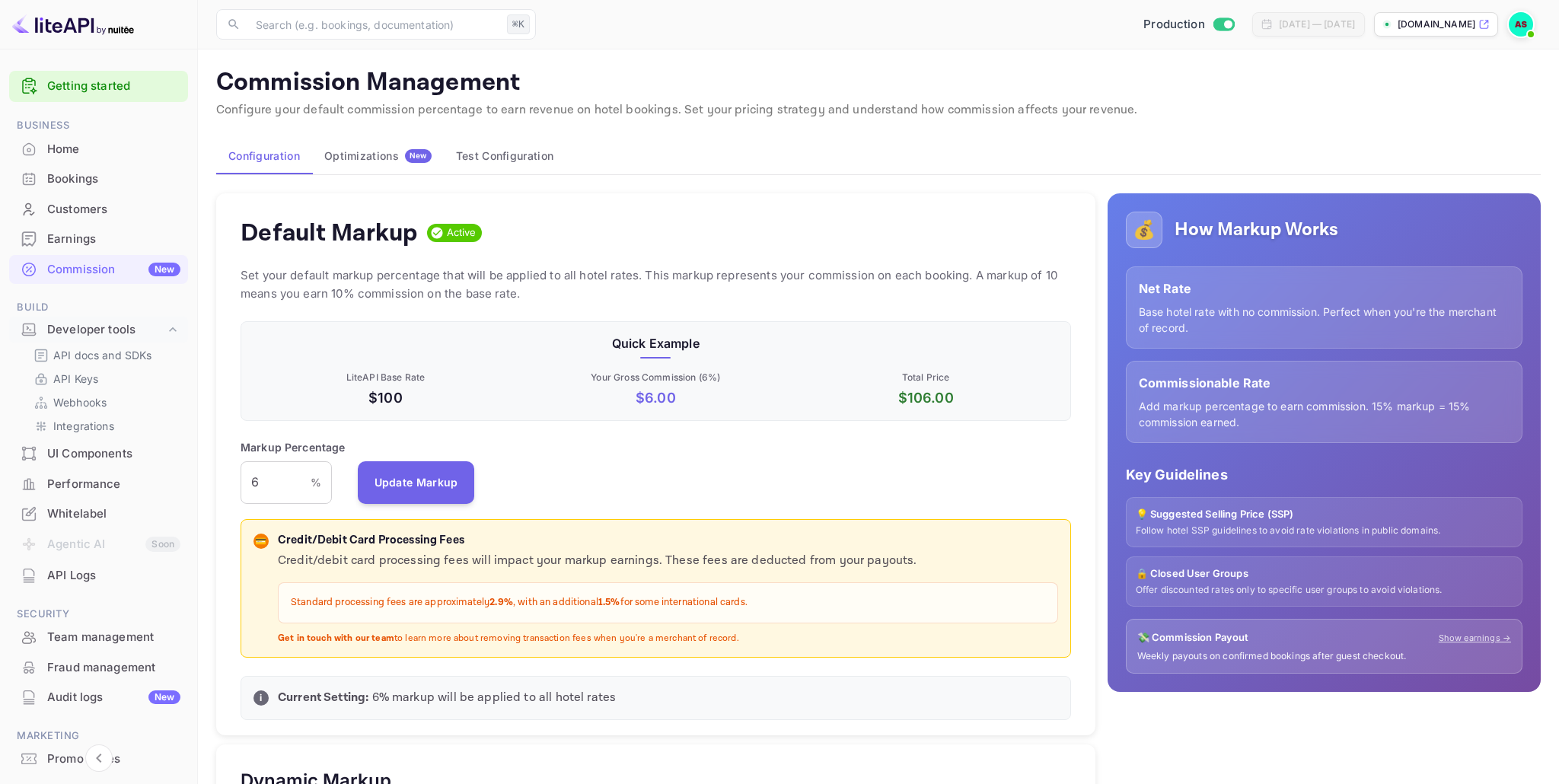
click at [83, 484] on div "Performance" at bounding box center [113, 485] width 133 height 18
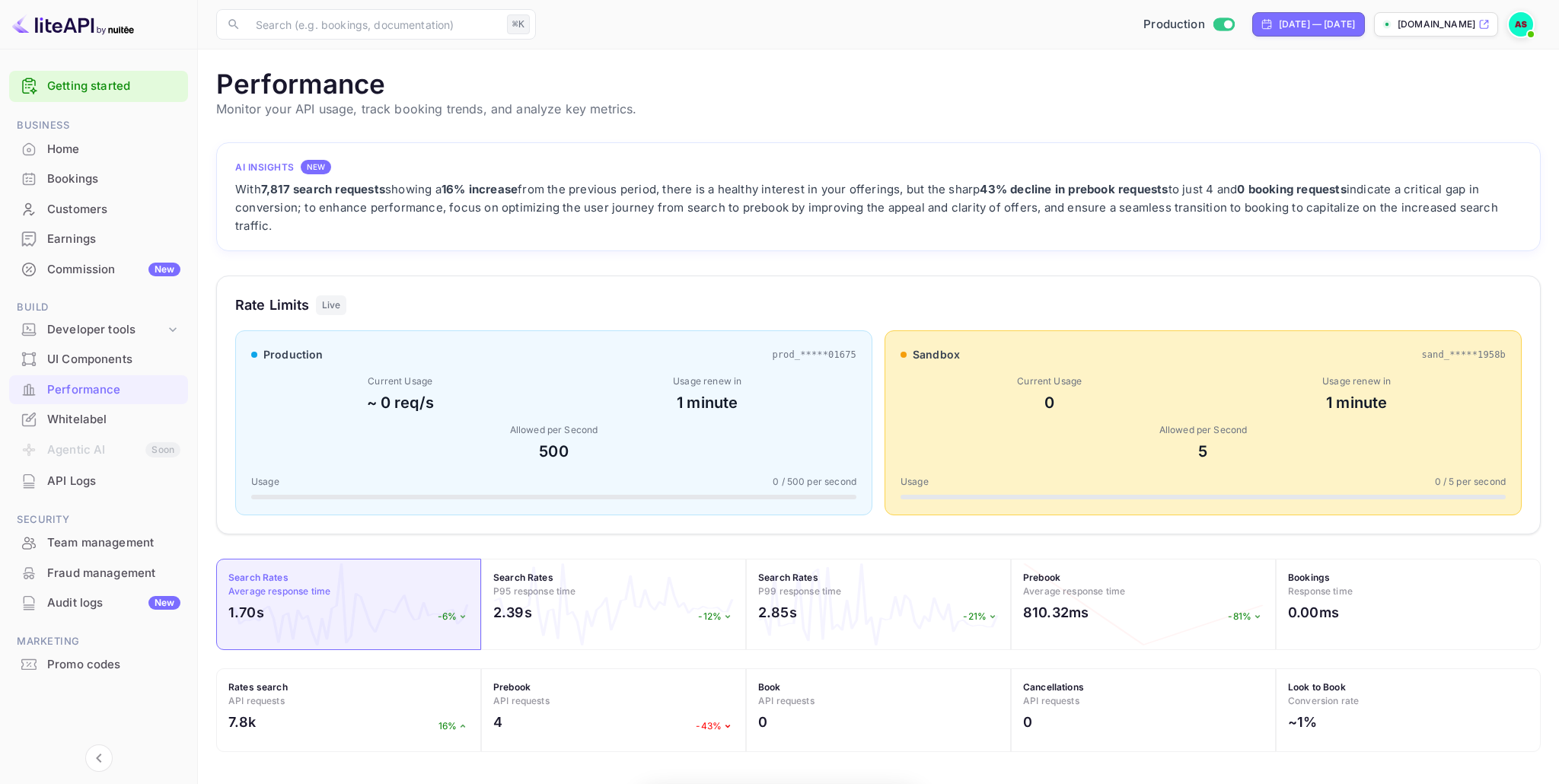
scroll to position [392, 1324]
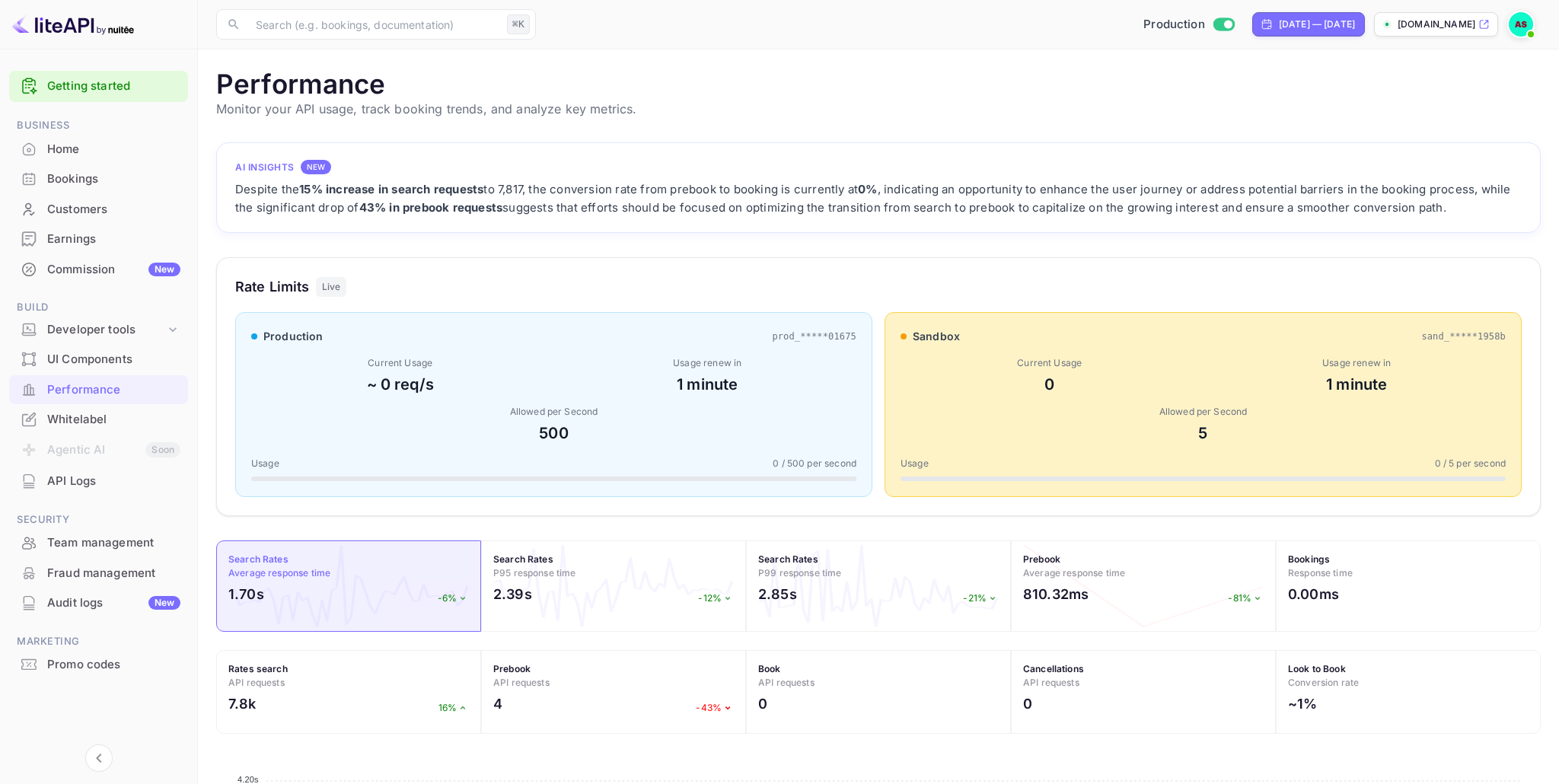
click at [88, 419] on div "Whitelabel" at bounding box center [113, 420] width 133 height 18
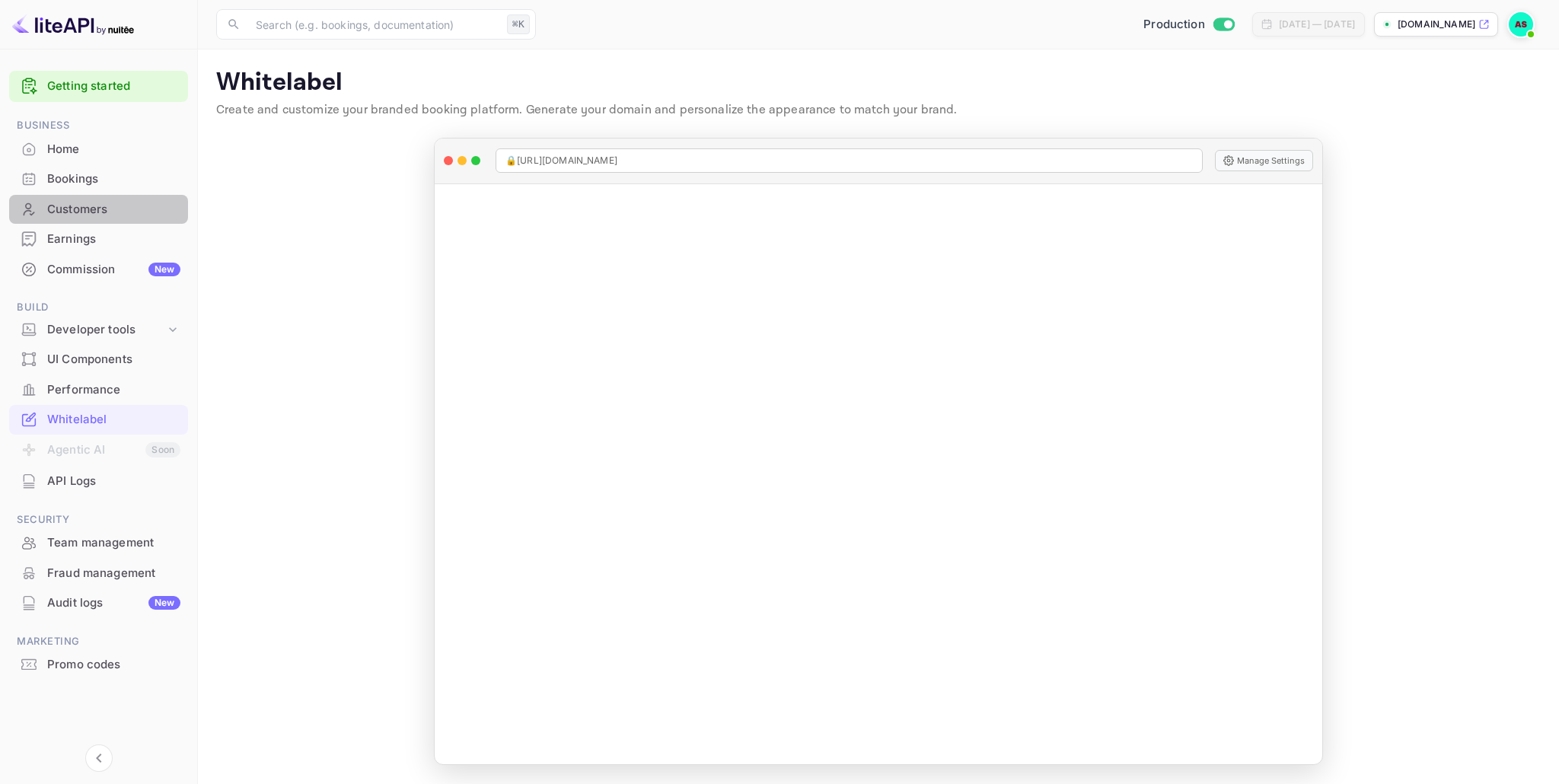
click at [82, 201] on div "Customers" at bounding box center [113, 210] width 133 height 18
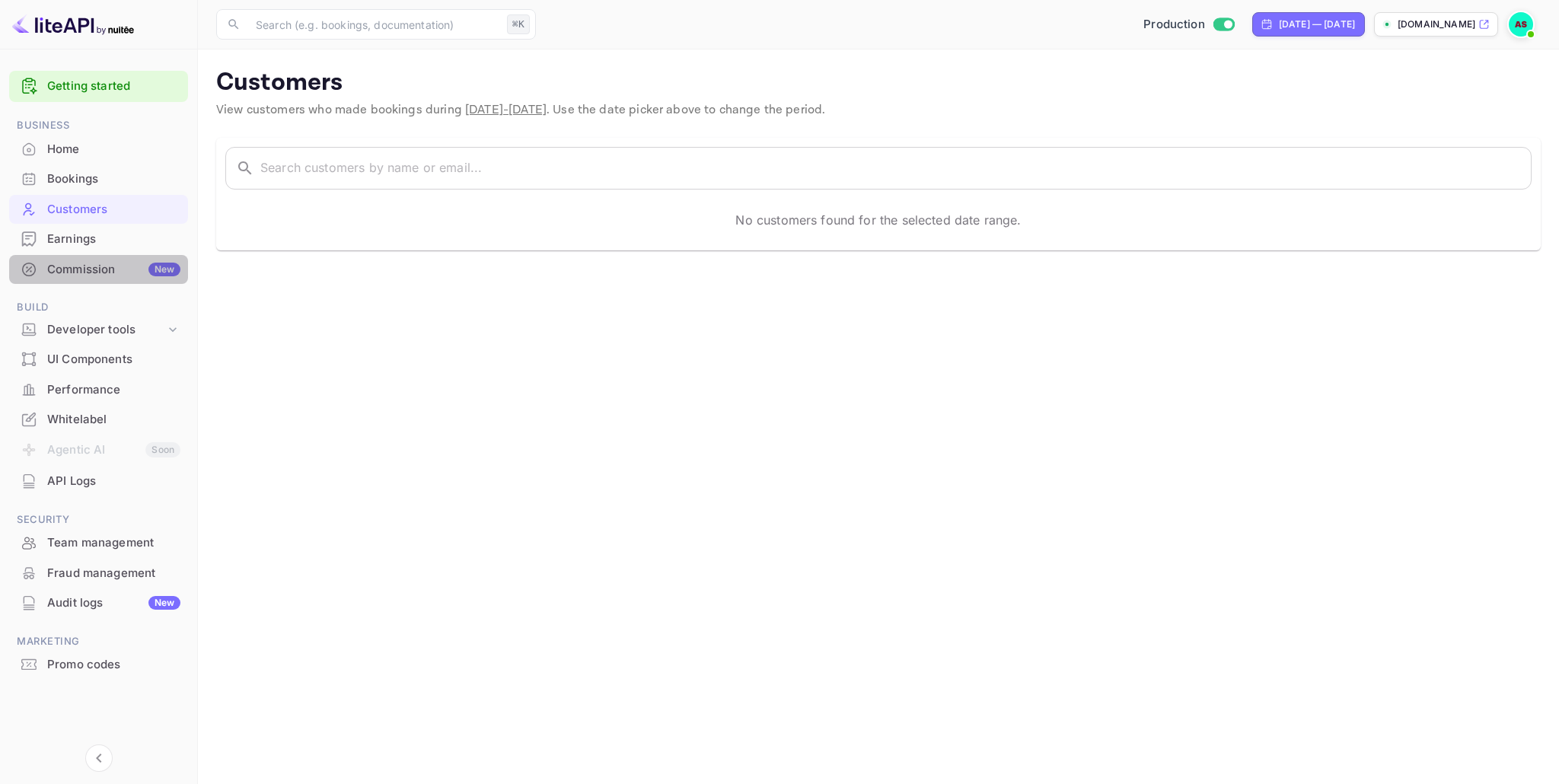
click at [78, 272] on div "Commission New" at bounding box center [113, 270] width 133 height 18
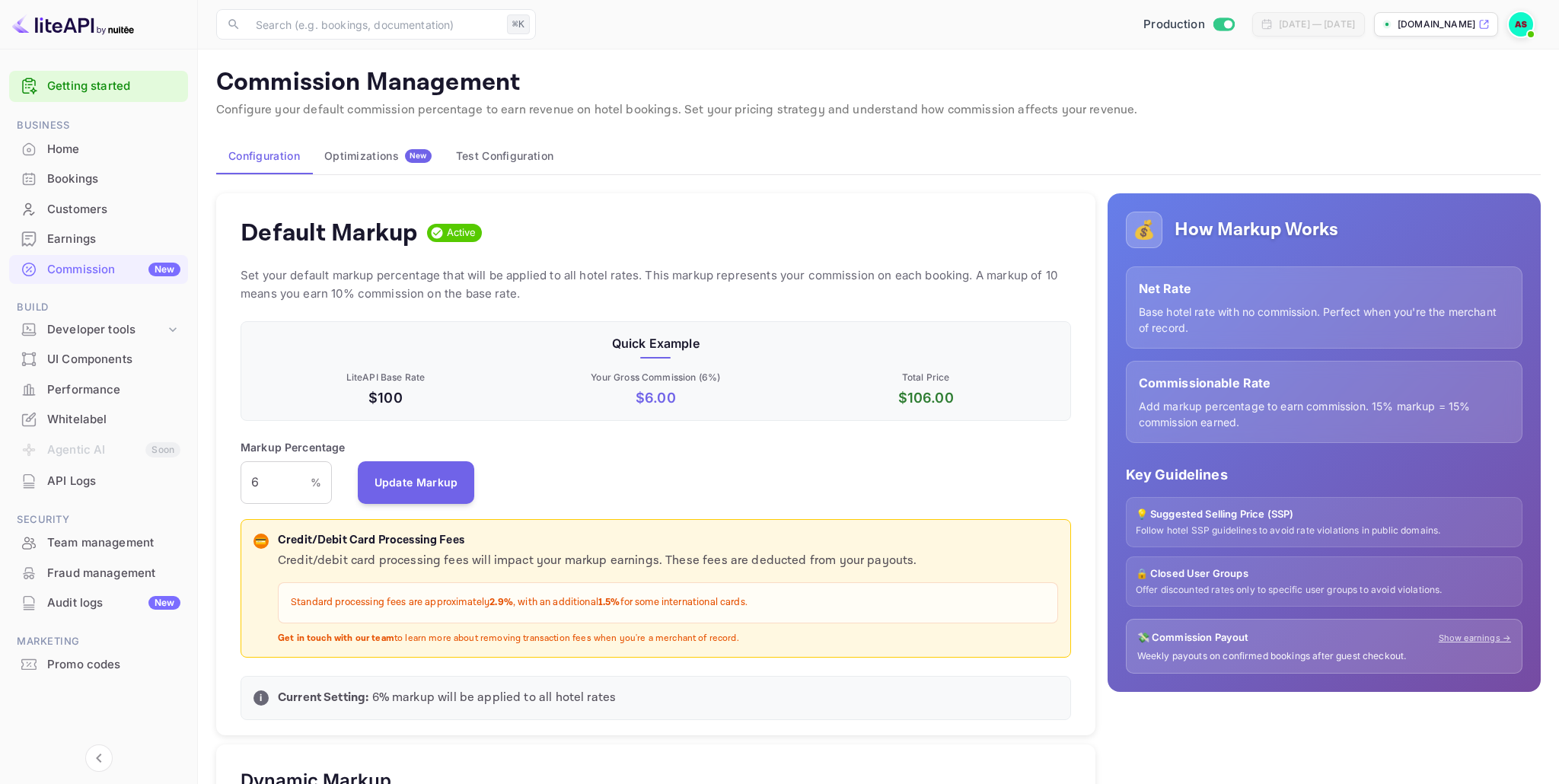
scroll to position [270, 830]
click at [380, 160] on div "Optimizations New" at bounding box center [378, 155] width 107 height 13
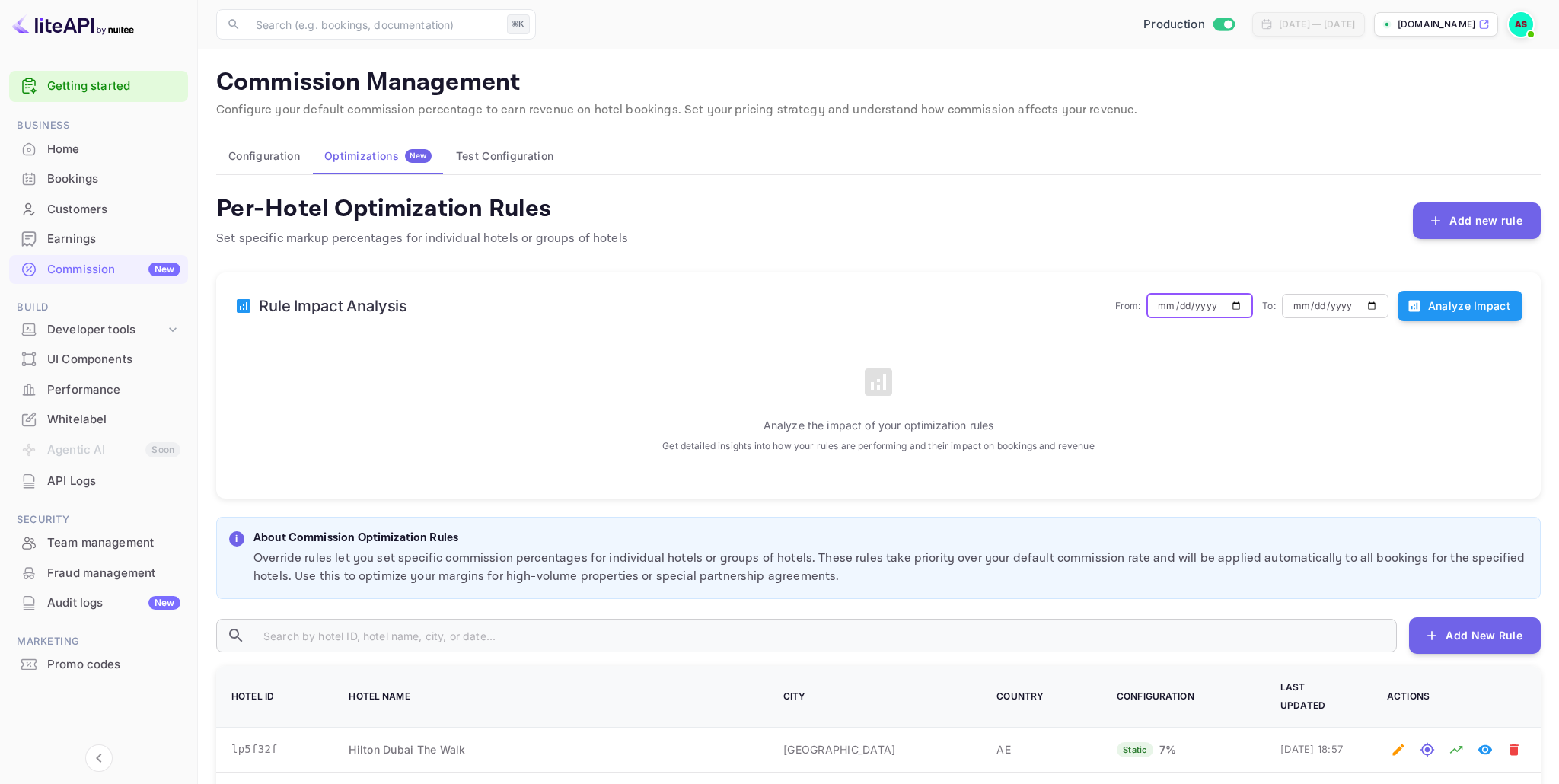
click at [1199, 305] on input "[DATE]" at bounding box center [1199, 305] width 106 height 26
click at [1241, 305] on input "[DATE]" at bounding box center [1199, 305] width 106 height 26
type input "[DATE]"
click at [1331, 311] on input "[DATE]" at bounding box center [1335, 305] width 106 height 26
click at [1376, 307] on input "[DATE]" at bounding box center [1335, 305] width 106 height 26
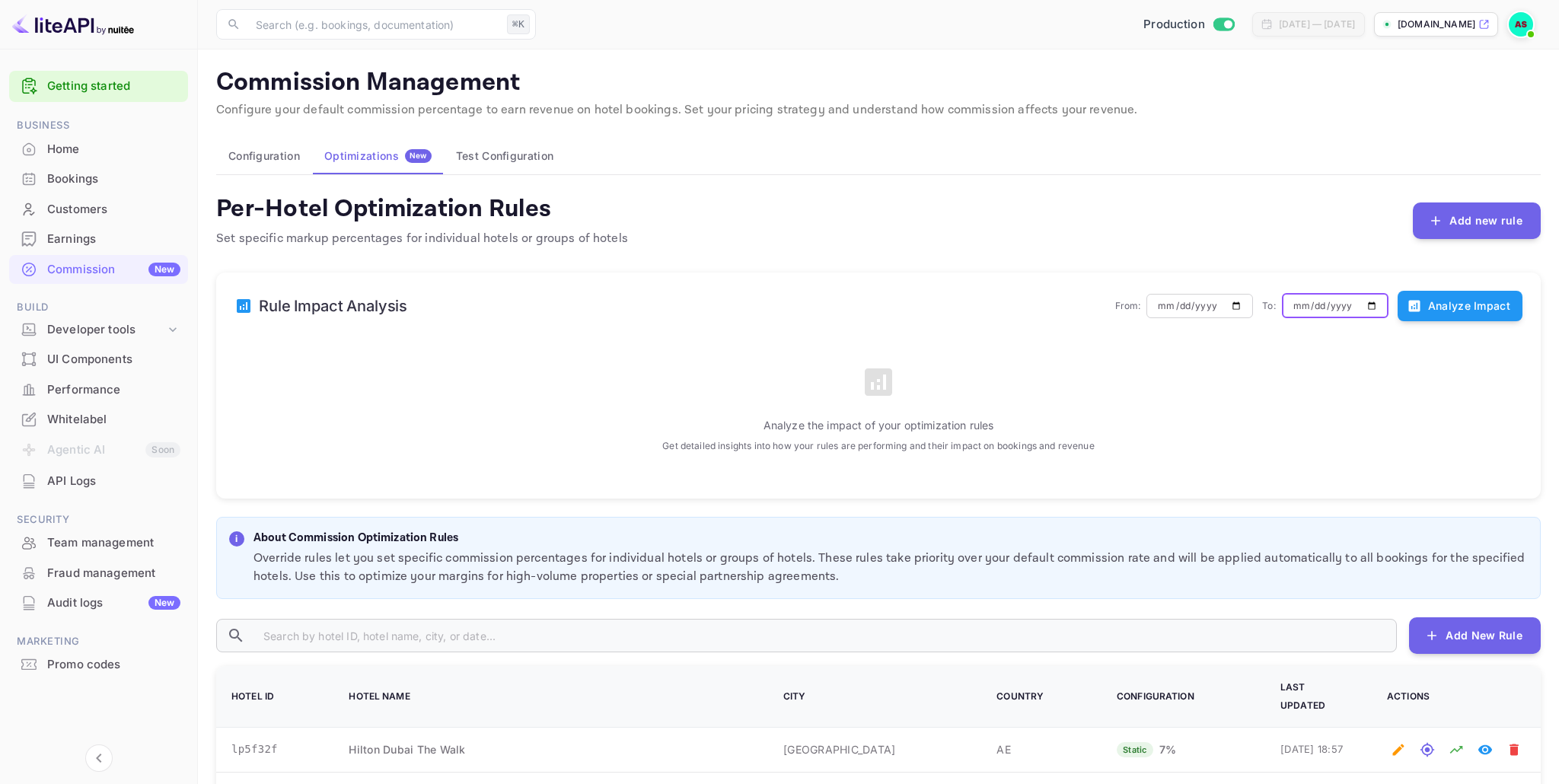
type input "[DATE]"
click at [1441, 305] on button "Analyze Impact" at bounding box center [1460, 306] width 125 height 30
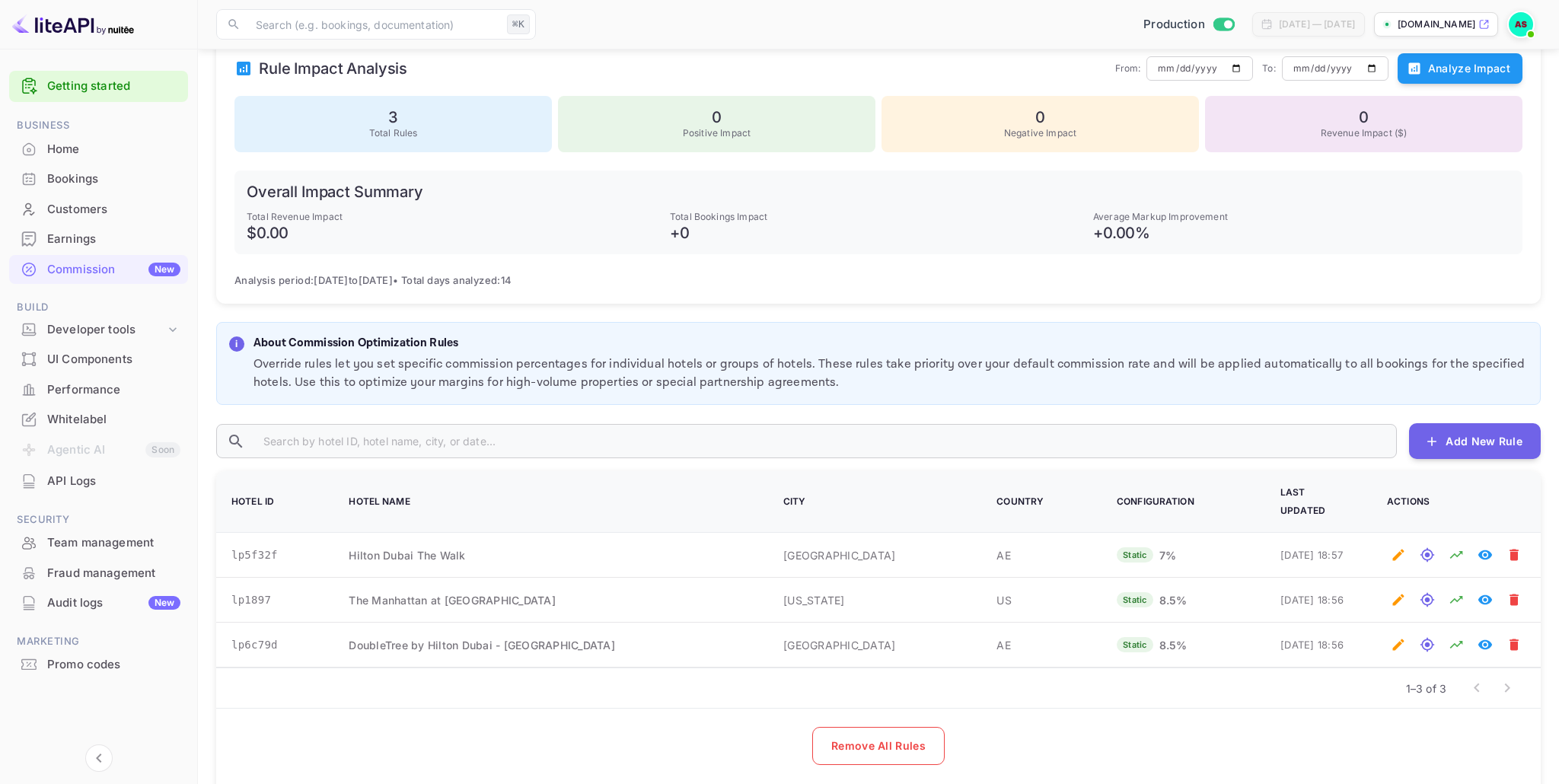
scroll to position [252, 0]
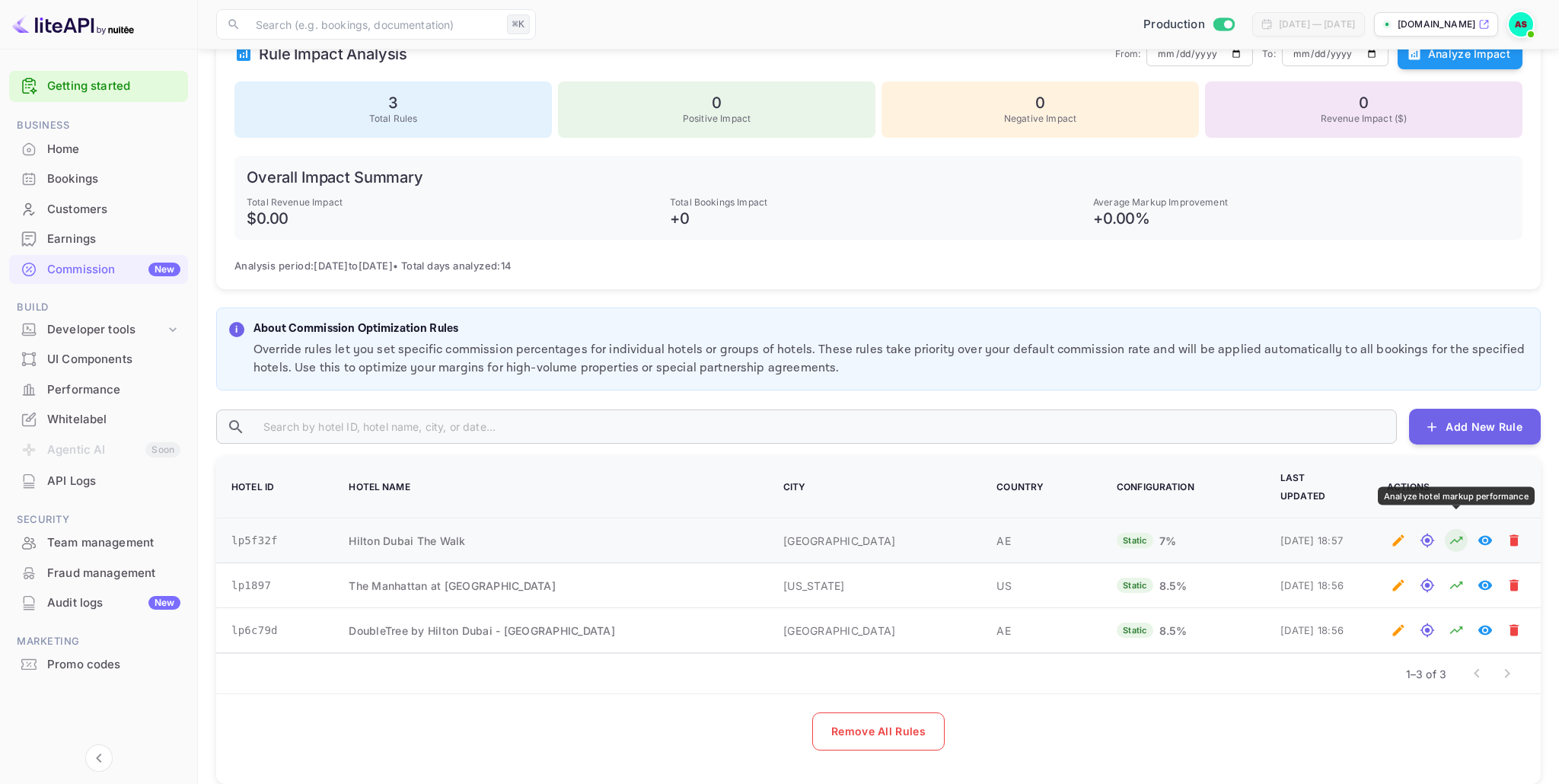
click at [1458, 532] on icon "Analyze hotel markup performance" at bounding box center [1455, 539] width 15 height 15
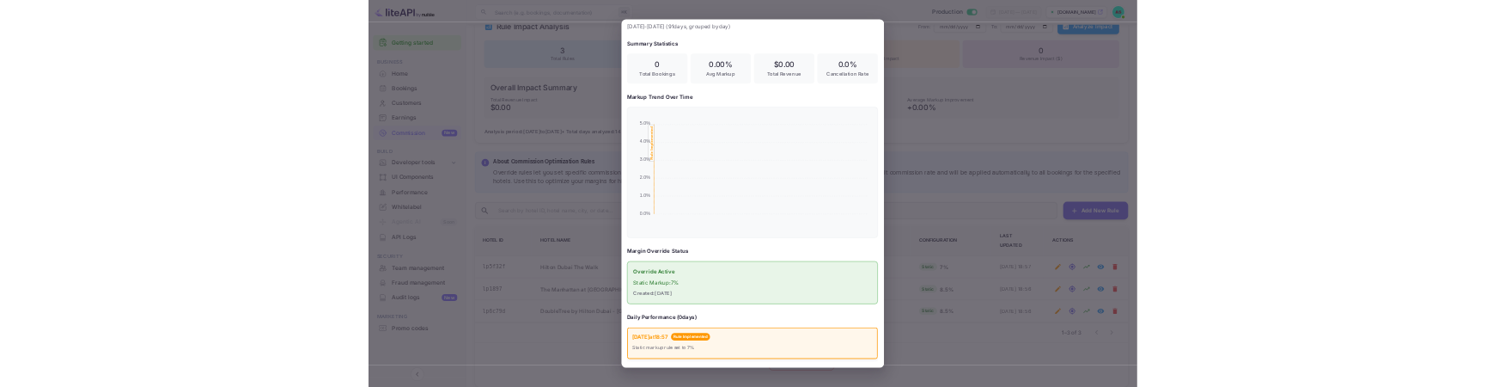
scroll to position [0, 0]
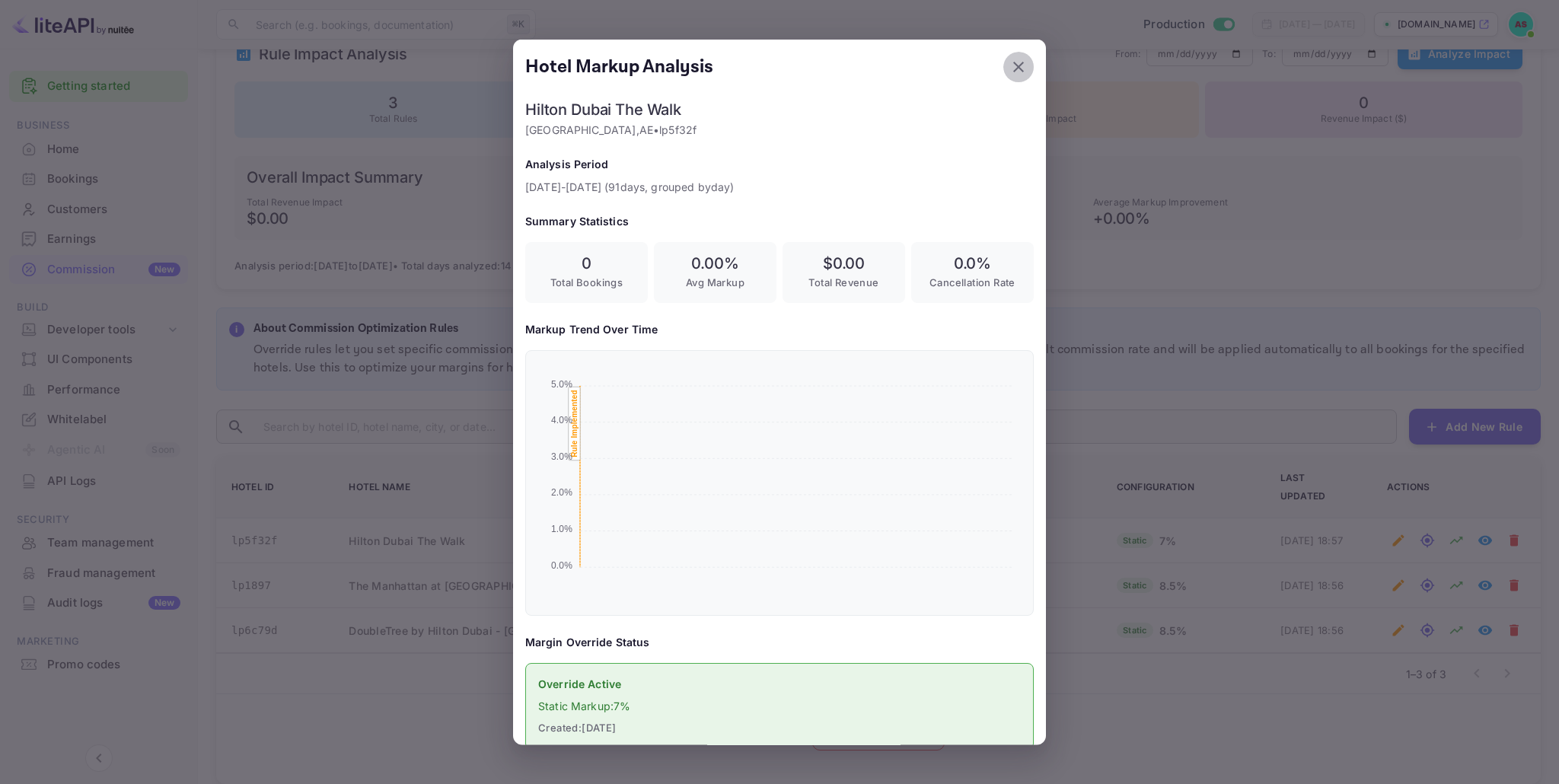
click at [1017, 70] on icon "button" at bounding box center [1018, 66] width 19 height 19
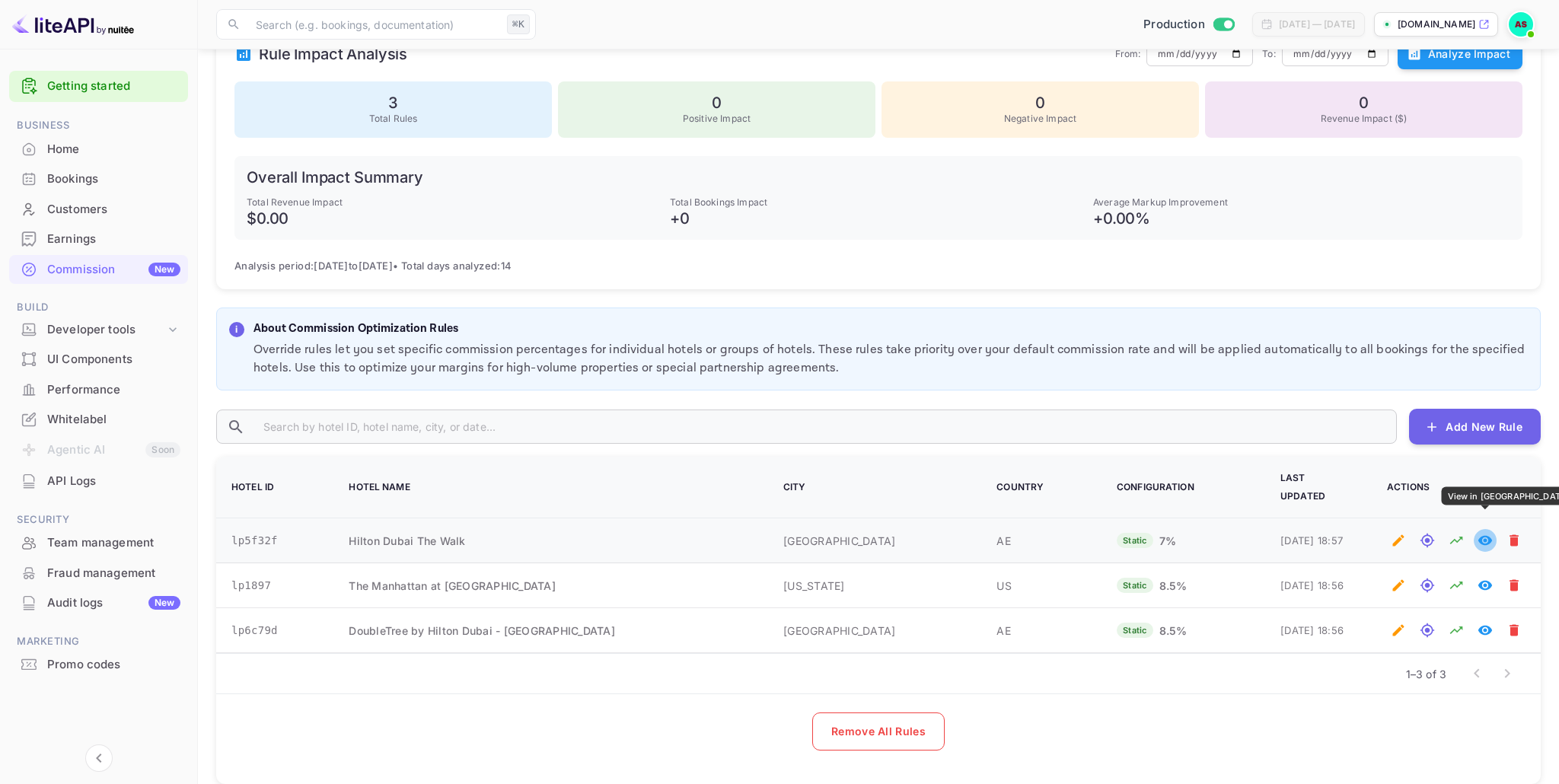
click at [1485, 532] on icon "View in Whitelabel" at bounding box center [1485, 539] width 15 height 15
